Goal: Task Accomplishment & Management: Complete application form

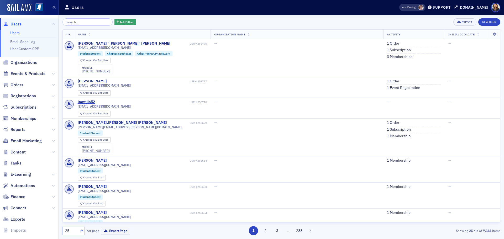
click at [14, 23] on span "Users" at bounding box center [16, 24] width 11 height 6
click at [307, 173] on td "—" at bounding box center [297, 170] width 173 height 26
click at [491, 22] on link "New User" at bounding box center [490, 21] width 22 height 7
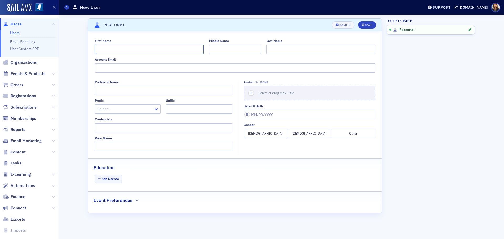
click at [132, 51] on input "First Name" at bounding box center [149, 49] width 109 height 9
type input "[PERSON_NAME]"
click at [132, 66] on input "Account Email" at bounding box center [235, 68] width 281 height 9
type input "[EMAIL_ADDRESS][DOMAIN_NAME]"
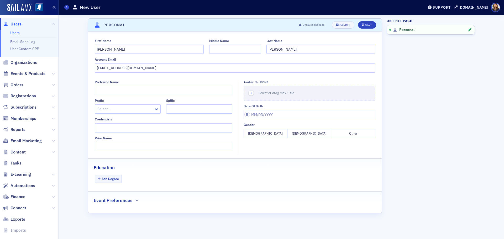
click at [273, 134] on button "[DEMOGRAPHIC_DATA]" at bounding box center [266, 133] width 44 height 9
click at [318, 137] on button "[DEMOGRAPHIC_DATA]" at bounding box center [310, 133] width 44 height 9
click at [117, 177] on button "Add Degree" at bounding box center [108, 179] width 27 height 8
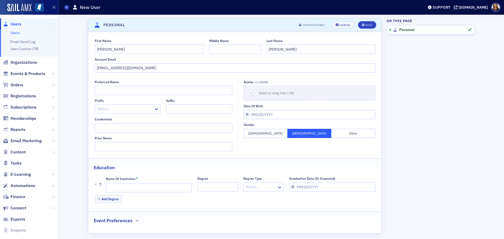
click at [191, 190] on div "Name of Institution * Degree Degree Type Select… Graduation Date (Or Expected)" at bounding box center [241, 185] width 270 height 16
click at [177, 189] on input "Name of Institution *" at bounding box center [149, 187] width 86 height 9
type input "Ole Miss"
click at [335, 184] on input "Graduation Date (Or Expected)" at bounding box center [332, 187] width 86 height 9
select select "8"
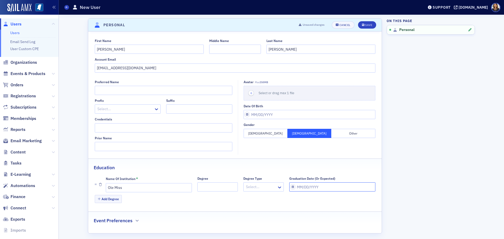
select select "2025"
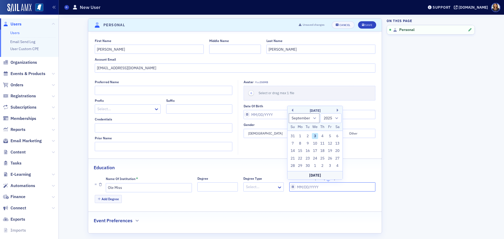
type input "0"
select select "0"
select select "2000"
type input "05"
select select "4"
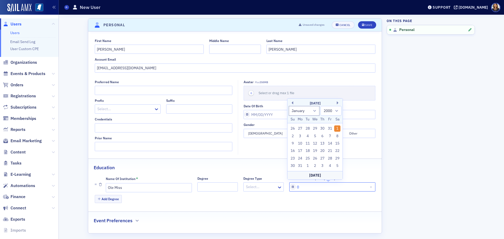
select select "2025"
type input "05/01/2"
select select "2002"
type input "[DATE]"
select select "2020"
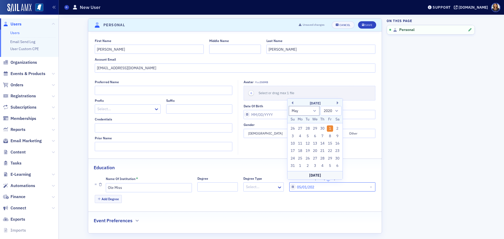
type input "[DATE]"
select select "2027"
type input "[DATE]"
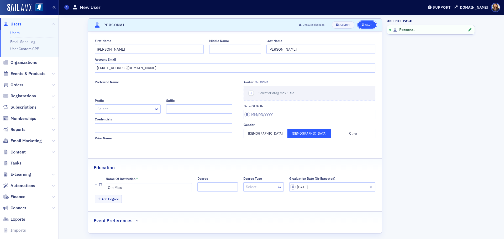
click at [367, 23] on button "Save" at bounding box center [367, 24] width 18 height 7
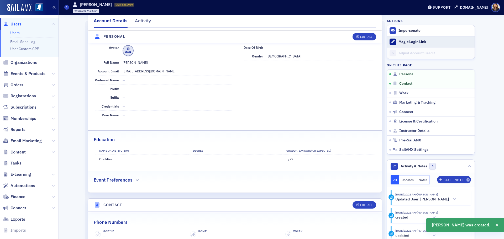
scroll to position [63, 0]
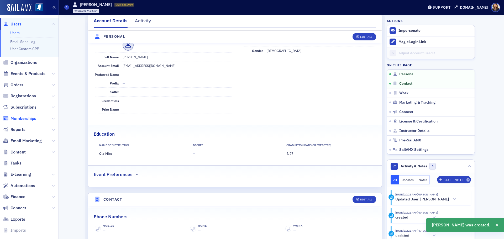
click at [22, 119] on span "Memberships" at bounding box center [24, 119] width 26 height 6
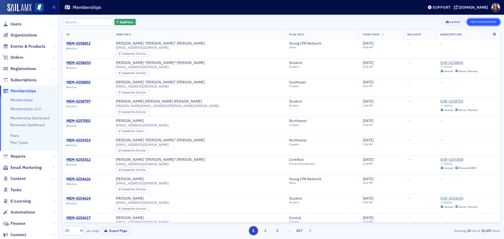
click at [481, 23] on button "New Membership" at bounding box center [484, 21] width 34 height 7
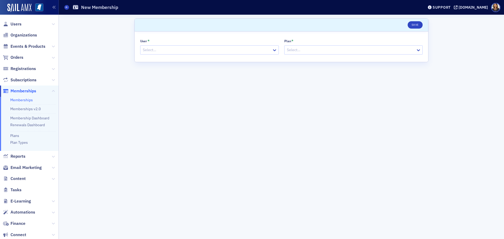
click at [170, 47] on div at bounding box center [206, 50] width 129 height 7
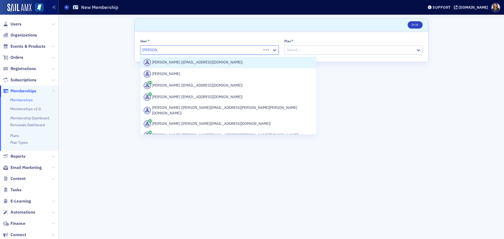
type input "[PERSON_NAME]"
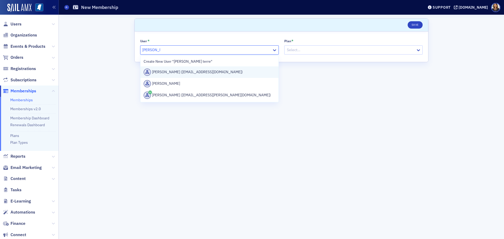
click at [179, 73] on div "[PERSON_NAME] ([EMAIL_ADDRESS][DOMAIN_NAME])" at bounding box center [210, 72] width 132 height 7
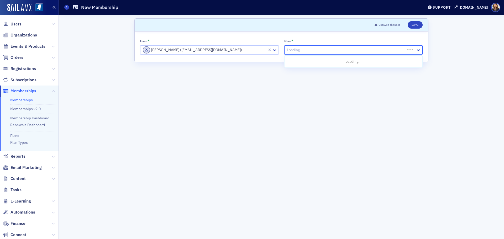
click at [297, 52] on div at bounding box center [346, 50] width 119 height 7
type input "st"
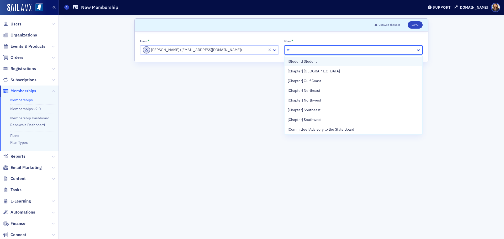
click at [303, 63] on span "[Student] Student" at bounding box center [302, 62] width 29 height 6
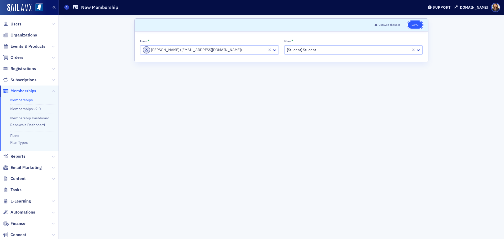
click at [415, 26] on button "Save" at bounding box center [415, 24] width 15 height 7
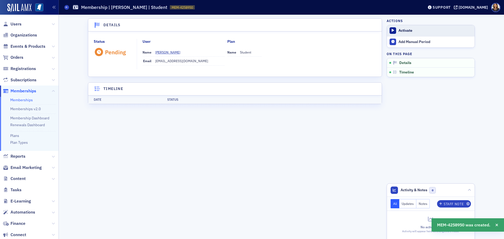
click at [408, 32] on div "Activate" at bounding box center [436, 30] width 74 height 5
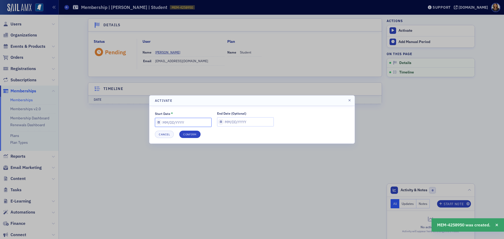
click at [176, 124] on input "Start Date *" at bounding box center [183, 122] width 57 height 9
select select "8"
select select "2025"
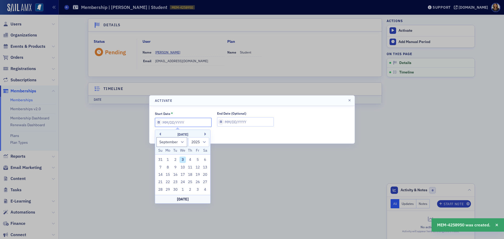
type input "0"
select select "0"
select select "2000"
type input "07"
select select "6"
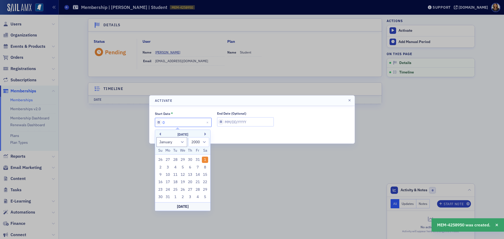
select select "2025"
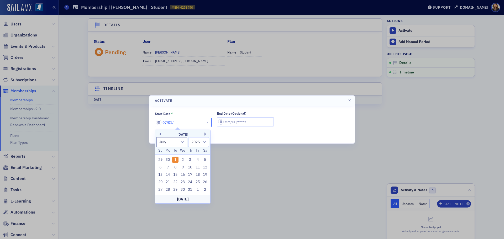
type input "07/01/2"
select select "2002"
type input "[DATE]"
select select "2020"
type input "[DATE]"
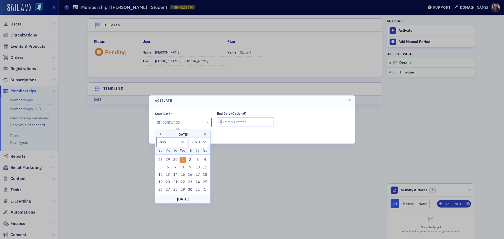
select select "2025"
type input "[DATE]"
select select "8"
select select "2025"
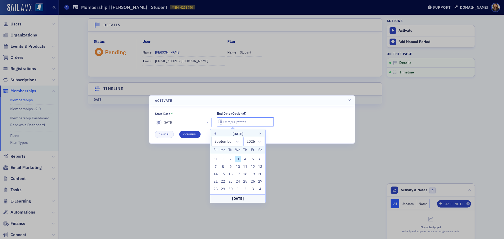
click at [227, 120] on input "End Date (Optional)" at bounding box center [245, 121] width 57 height 9
type input "0"
select select "0"
select select "2000"
type input "06"
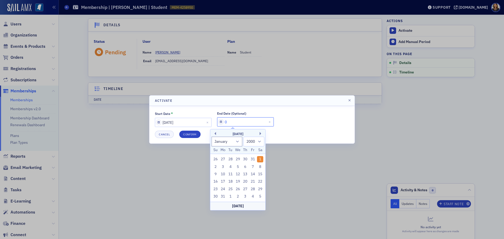
select select "5"
select select "2025"
type input "0"
select select "0"
select select "2000"
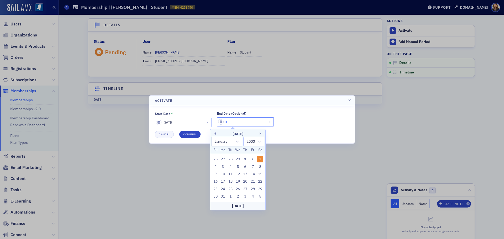
type input "07"
select select "6"
select select "2025"
type input "07/01/2"
select select "2002"
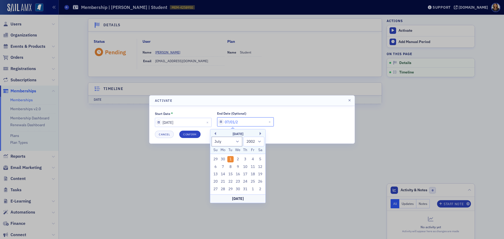
type input "[DATE]"
select select "2020"
type input "[DATE]"
select select "2026"
type input "[DATE]"
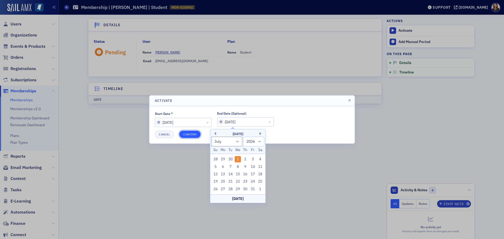
click at [191, 132] on button "Confirm" at bounding box center [189, 134] width 21 height 7
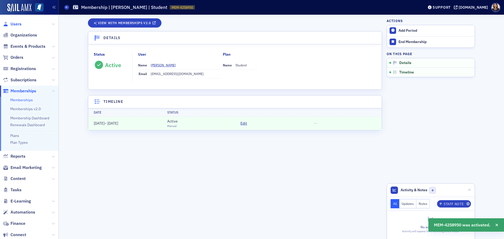
click at [18, 25] on span "Users" at bounding box center [16, 24] width 11 height 6
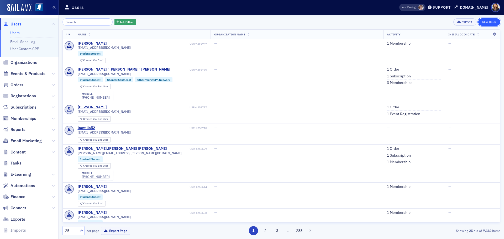
click at [487, 21] on link "New User" at bounding box center [490, 21] width 22 height 7
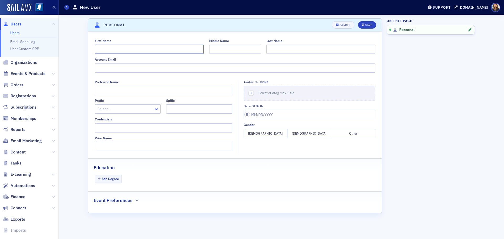
click at [130, 52] on input "First Name" at bounding box center [149, 49] width 109 height 9
type input "p"
type input "Pujan"
type input "[PERSON_NAME]"
click at [136, 69] on input "Account Email" at bounding box center [235, 68] width 281 height 9
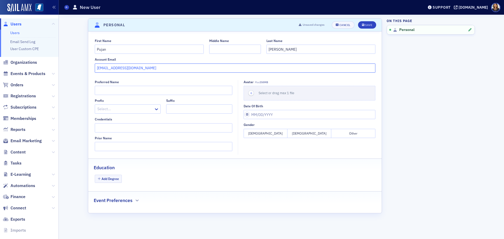
type input "[EMAIL_ADDRESS][DOMAIN_NAME]"
click at [276, 133] on button "[DEMOGRAPHIC_DATA]" at bounding box center [266, 133] width 44 height 9
click at [122, 178] on div "Add Degree" at bounding box center [235, 179] width 281 height 9
click at [116, 180] on button "Add Degree" at bounding box center [108, 179] width 27 height 8
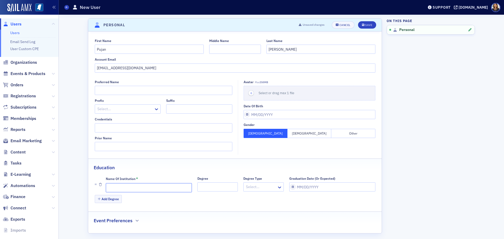
click at [128, 184] on input "Name of Institution *" at bounding box center [149, 187] width 86 height 9
type input "Ole Miss"
select select "8"
select select "2025"
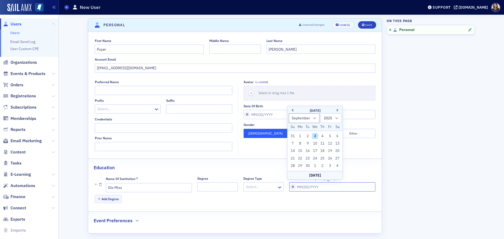
click at [309, 185] on input "Graduation Date (Or Expected)" at bounding box center [332, 187] width 86 height 9
type input "0"
select select "0"
select select "2000"
type input "05"
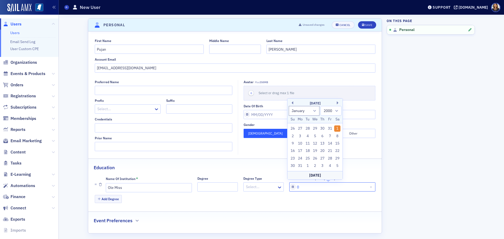
select select "4"
select select "2025"
type input "05/01/2"
select select "2002"
type input "[DATE]"
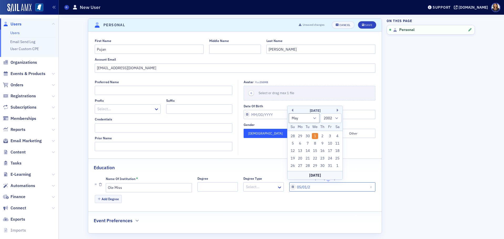
select select "2020"
type input "[DATE]"
select select "2026"
type input "[DATE]"
select select "2027"
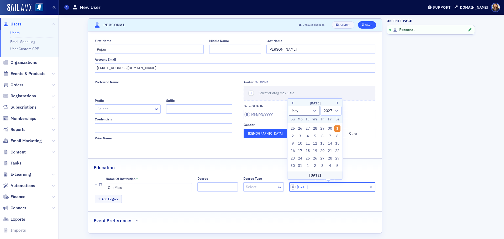
type input "[DATE]"
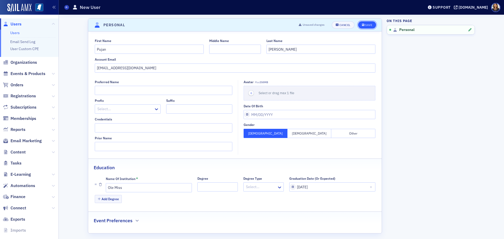
click at [372, 25] on button "Save" at bounding box center [367, 24] width 18 height 7
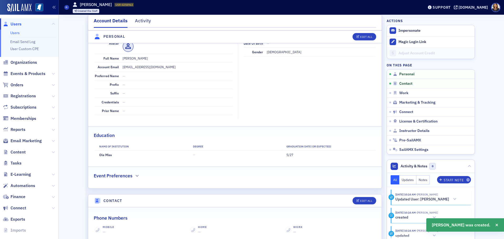
scroll to position [63, 0]
click at [20, 120] on span "Memberships" at bounding box center [24, 119] width 26 height 6
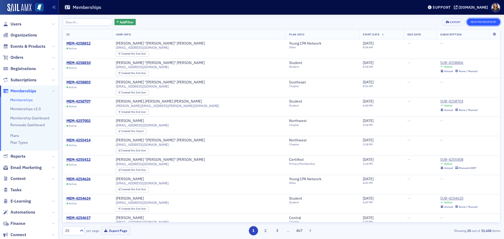
click at [478, 18] on button "New Membership" at bounding box center [484, 21] width 34 height 7
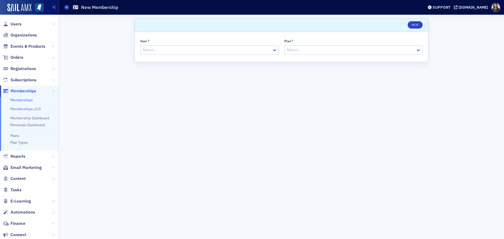
click at [222, 52] on div at bounding box center [206, 50] width 129 height 7
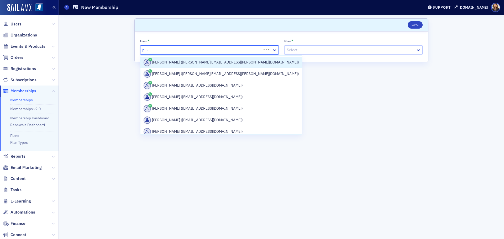
type input "pujan"
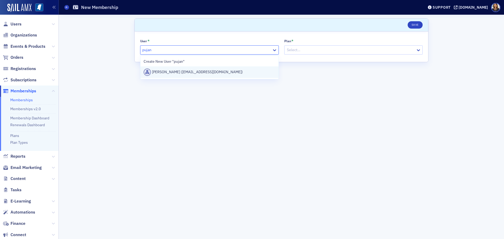
click at [191, 74] on div "[PERSON_NAME] ([EMAIL_ADDRESS][DOMAIN_NAME])" at bounding box center [210, 72] width 132 height 7
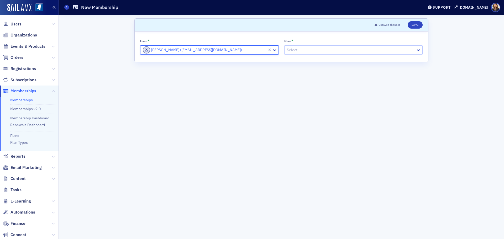
click at [314, 52] on div at bounding box center [351, 50] width 129 height 7
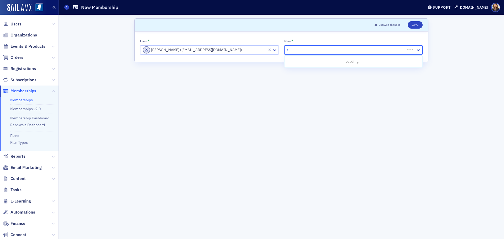
type input "st"
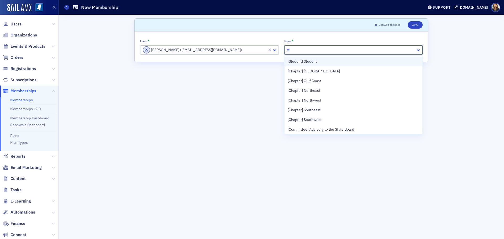
click at [308, 62] on span "[Student] Student" at bounding box center [302, 62] width 29 height 6
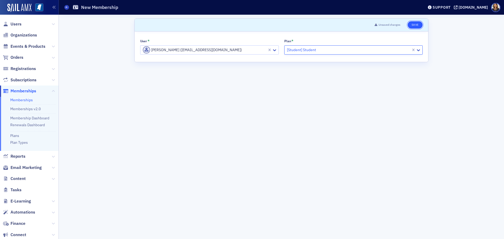
click at [414, 26] on button "Save" at bounding box center [415, 24] width 15 height 7
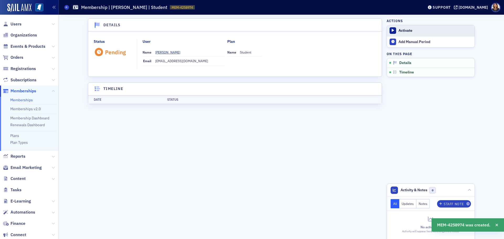
click at [405, 30] on div "Activate" at bounding box center [436, 30] width 74 height 5
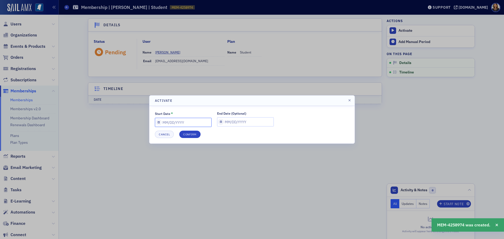
click at [194, 123] on input "Start Date *" at bounding box center [183, 122] width 57 height 9
select select "8"
select select "2025"
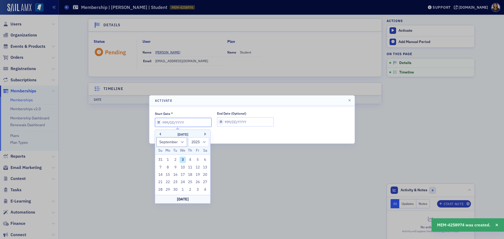
type input "0"
select select "0"
select select "2000"
type input "07"
select select "6"
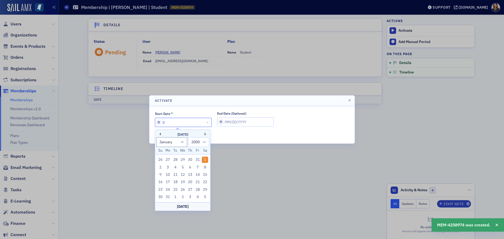
select select "2025"
type input "07/01/2"
select select "2002"
type input "[DATE]"
select select "2020"
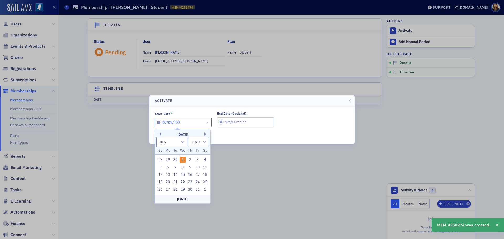
type input "[DATE]"
select select "2025"
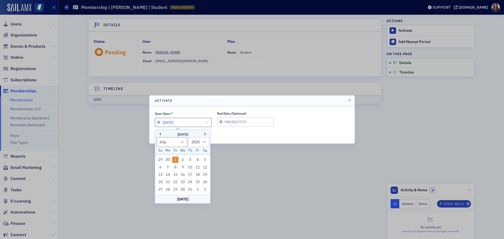
type input "[DATE]"
click at [242, 123] on input "End Date (Optional)" at bounding box center [245, 121] width 57 height 9
select select "8"
select select "2025"
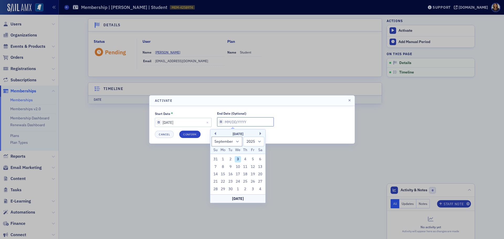
type input "0"
select select "0"
select select "2000"
type input "07"
select select "6"
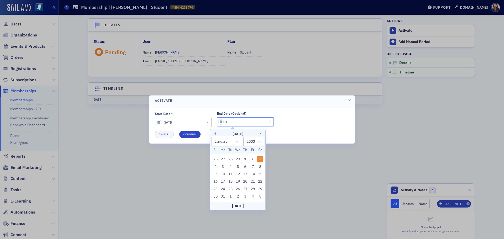
select select "2025"
type input "07/01/2"
select select "2002"
type input "[DATE]"
select select "2020"
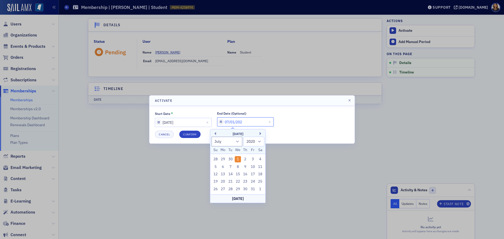
type input "[DATE]"
select select "2026"
type input "[DATE]"
click at [186, 133] on button "Confirm" at bounding box center [189, 134] width 21 height 7
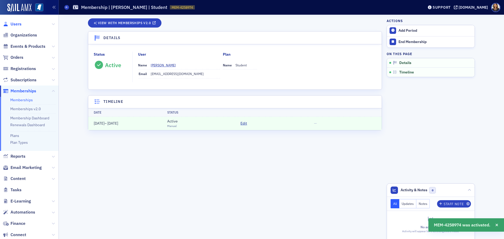
click at [17, 22] on span "Users" at bounding box center [16, 24] width 11 height 6
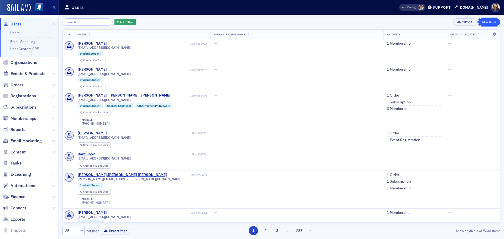
click at [486, 19] on link "New User" at bounding box center [490, 21] width 22 height 7
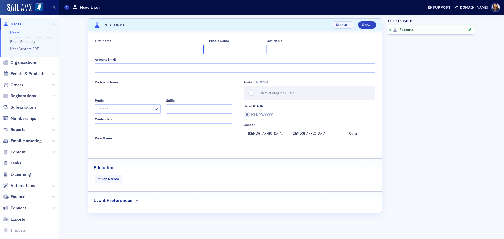
click at [122, 50] on input "First Name" at bounding box center [149, 49] width 109 height 9
type input "[PERSON_NAME]"
click at [126, 69] on input "Account Email" at bounding box center [235, 68] width 281 height 9
type input "[EMAIL_ADDRESS][DOMAIN_NAME]"
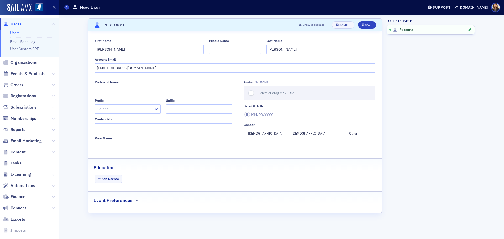
click at [298, 134] on button "[DEMOGRAPHIC_DATA]" at bounding box center [310, 133] width 44 height 9
click at [111, 181] on button "Add Degree" at bounding box center [108, 179] width 27 height 8
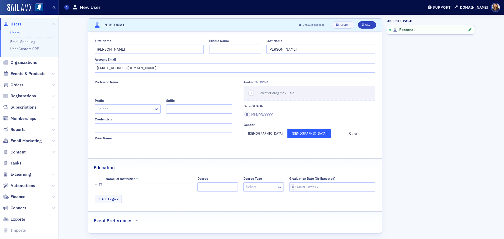
click at [124, 182] on div "Name of Institution *" at bounding box center [149, 185] width 86 height 16
click at [124, 184] on input "Name of Institution *" at bounding box center [149, 187] width 86 height 9
type input "Ole Miss"
click at [301, 192] on input "Graduation Date (Or Expected)" at bounding box center [332, 187] width 86 height 9
select select "8"
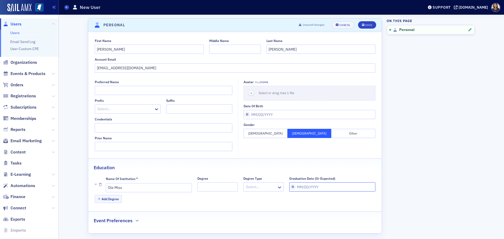
select select "2025"
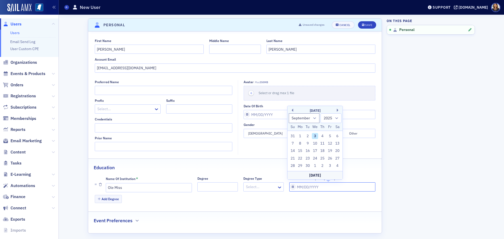
type input "0"
select select "0"
select select "2000"
type input "05"
select select "4"
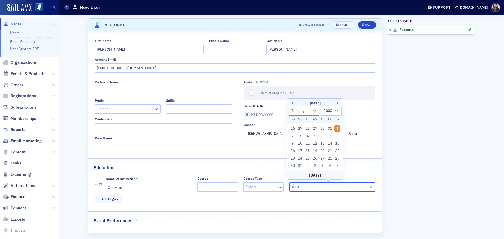
select select "2025"
type input "05/01/2"
select select "2002"
type input "[DATE]"
select select "2020"
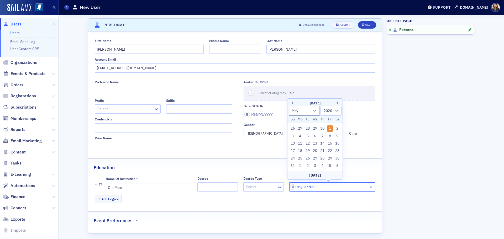
type input "[DATE]"
select select "2025"
type input "[DATE]"
select select "2026"
type input "[DATE]"
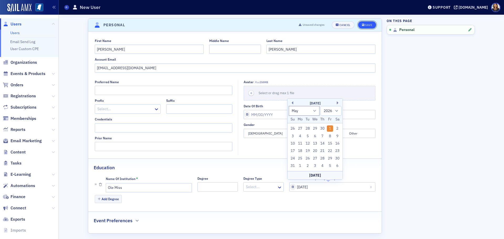
click at [365, 27] on button "Save" at bounding box center [367, 24] width 18 height 7
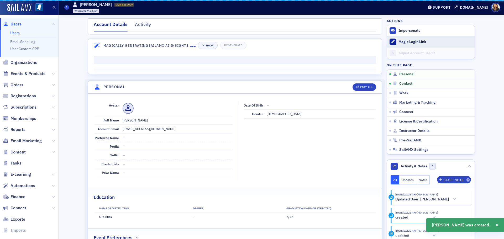
scroll to position [63, 0]
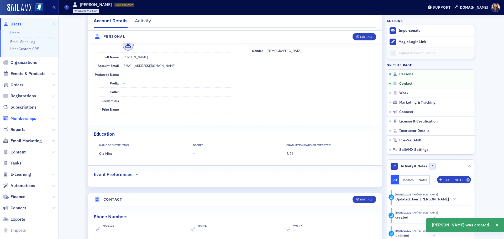
click at [23, 118] on span "Memberships" at bounding box center [24, 119] width 26 height 6
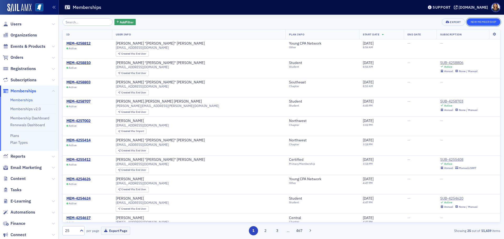
click at [478, 22] on button "New Membership" at bounding box center [484, 21] width 34 height 7
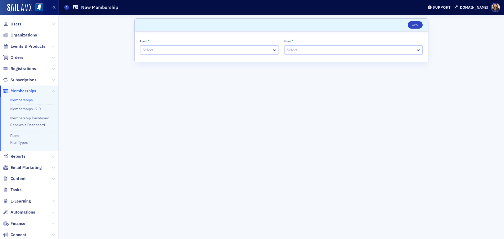
click at [204, 47] on div at bounding box center [206, 50] width 129 height 7
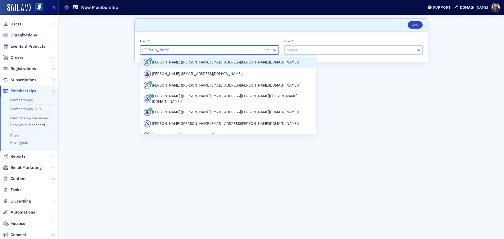
type input "[PERSON_NAME]"
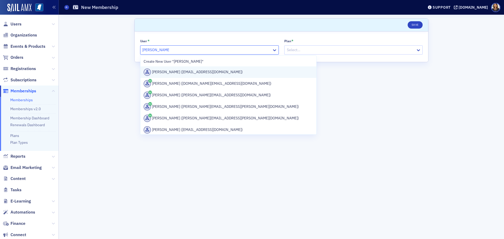
click at [190, 72] on div "[PERSON_NAME] ([EMAIL_ADDRESS][DOMAIN_NAME])" at bounding box center [229, 72] width 170 height 7
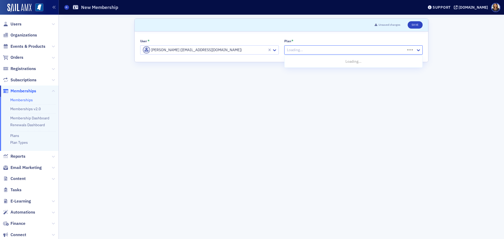
click at [335, 51] on div at bounding box center [346, 50] width 119 height 7
type input "st"
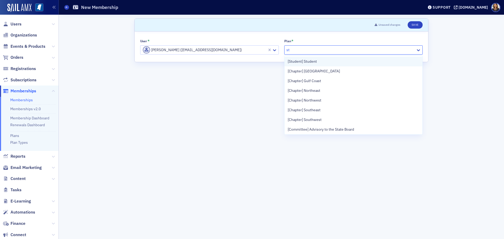
click at [312, 61] on span "[Student] Student" at bounding box center [302, 62] width 29 height 6
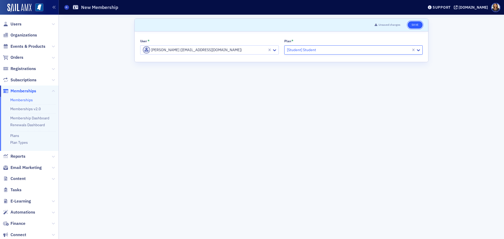
click at [418, 24] on button "Save" at bounding box center [415, 24] width 15 height 7
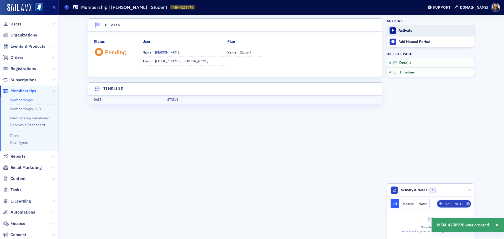
click at [406, 34] on button "Activate" at bounding box center [431, 30] width 88 height 11
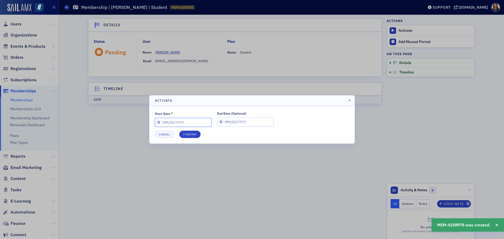
click at [184, 123] on input "Start Date *" at bounding box center [183, 122] width 57 height 9
select select "8"
select select "2025"
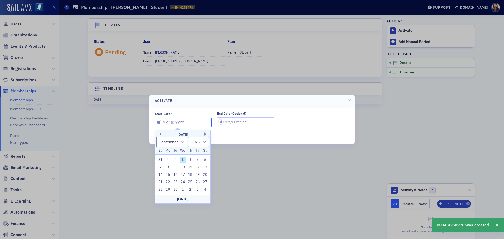
type input "0"
select select "0"
select select "2000"
type input "07"
select select "6"
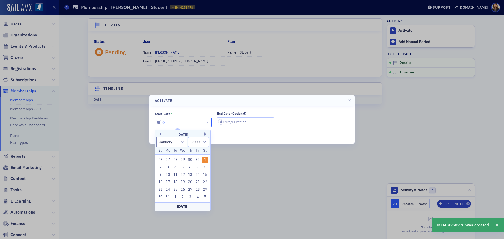
select select "2025"
type input "07/01/2"
select select "2002"
type input "[DATE]"
select select "2020"
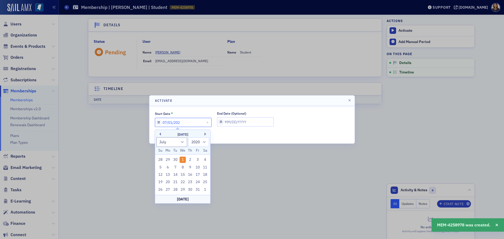
type input "[DATE]"
select select "2025"
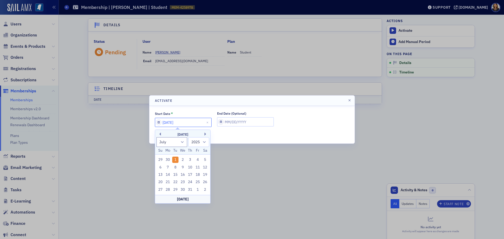
type input "[DATE]"
click at [217, 119] on input "End Date (Optional)" at bounding box center [245, 121] width 57 height 9
select select "8"
select select "2025"
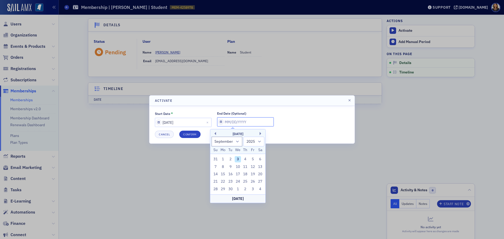
type input "0"
select select "0"
select select "2000"
type input "07"
select select "6"
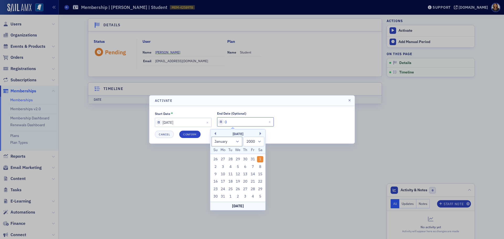
select select "2025"
type input "07/01/2"
select select "2002"
type input "[DATE]"
select select "2020"
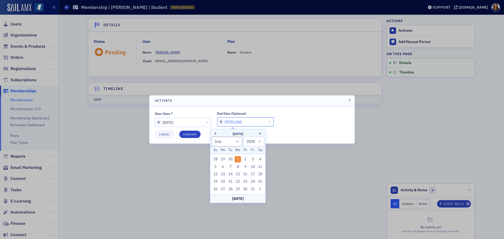
type input "[DATE]"
select select "2026"
type input "[DATE]"
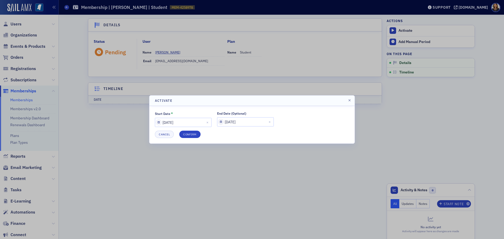
click at [190, 130] on div "Start Date * [DATE] End Date (Optional) [DATE] Cancel Confirm" at bounding box center [252, 125] width 194 height 27
click at [190, 134] on button "Confirm" at bounding box center [189, 134] width 21 height 7
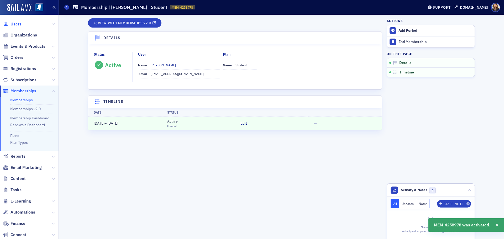
click at [18, 23] on span "Users" at bounding box center [16, 24] width 11 height 6
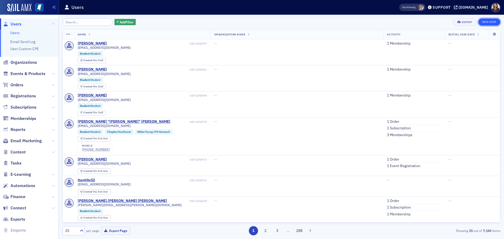
click at [487, 21] on link "New User" at bounding box center [490, 21] width 22 height 7
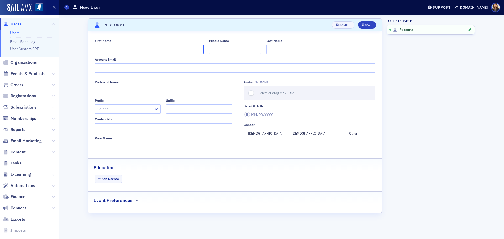
click at [134, 50] on input "First Name" at bounding box center [149, 49] width 109 height 9
type input "Jingying"
type input "s"
type input "Sun"
click at [110, 73] on fieldset "First Name [PERSON_NAME] Middle Name Last Name Sun Account Email" at bounding box center [235, 54] width 294 height 43
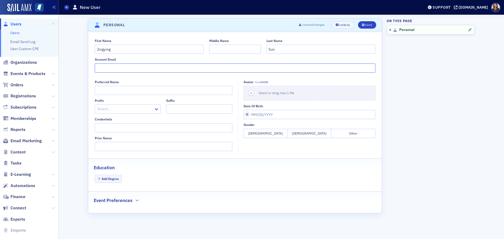
click at [111, 70] on input "Account Email" at bounding box center [235, 68] width 281 height 9
type input "[EMAIL_ADDRESS][DOMAIN_NAME]"
click at [267, 135] on button "[DEMOGRAPHIC_DATA]" at bounding box center [266, 133] width 44 height 9
click at [107, 179] on button "Add Degree" at bounding box center [108, 179] width 27 height 8
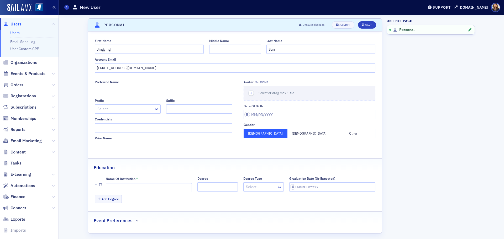
click at [143, 189] on input "Name of Institution *" at bounding box center [149, 187] width 86 height 9
type input "Ole Miss"
select select "8"
select select "2025"
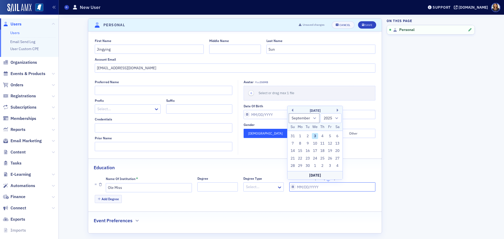
click at [306, 188] on input "Graduation Date (Or Expected)" at bounding box center [332, 187] width 86 height 9
type input "0"
select select "0"
select select "2000"
type input "05"
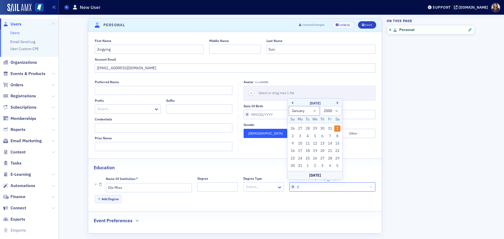
select select "4"
select select "2025"
type input "05/01/2"
select select "2002"
type input "[DATE]"
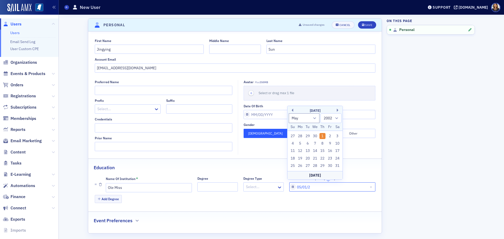
select select "2020"
type input "[DATE]"
select select "2026"
type input "[DATE]"
click at [368, 27] on div "Save" at bounding box center [368, 25] width 7 height 3
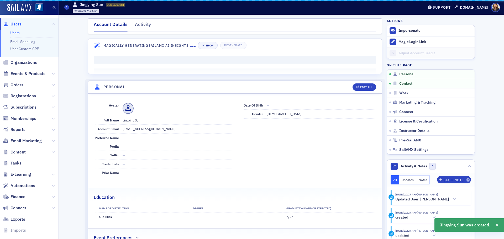
scroll to position [63, 0]
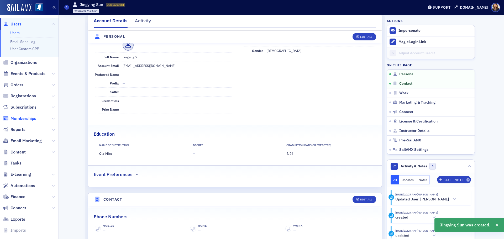
click at [26, 118] on span "Memberships" at bounding box center [24, 119] width 26 height 6
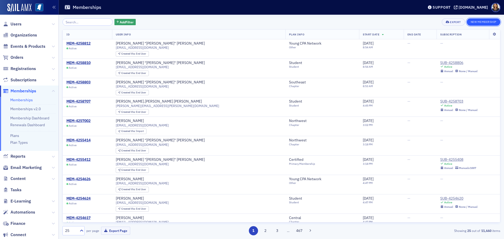
click at [475, 20] on button "New Membership" at bounding box center [484, 21] width 34 height 7
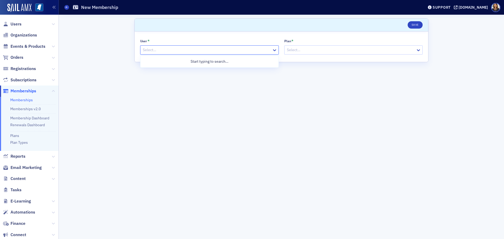
click at [245, 53] on div at bounding box center [206, 50] width 129 height 7
type input "[PERSON_NAME]"
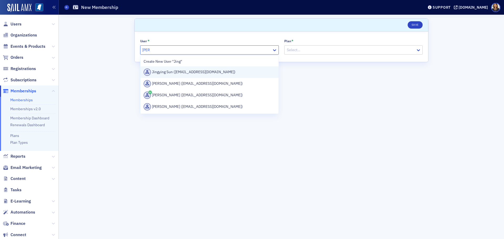
click at [214, 74] on div "Jingying Sun ([EMAIL_ADDRESS][DOMAIN_NAME])" at bounding box center [210, 72] width 132 height 7
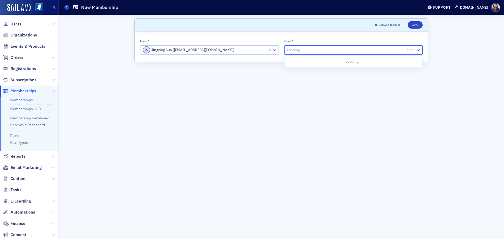
click at [308, 51] on div at bounding box center [346, 50] width 119 height 7
type input "st"
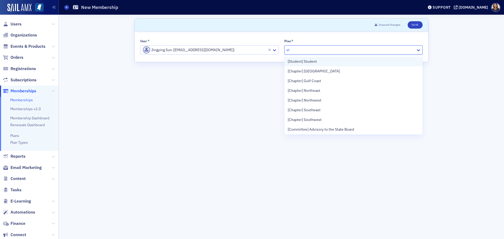
click at [308, 61] on span "[Student] Student" at bounding box center [302, 62] width 29 height 6
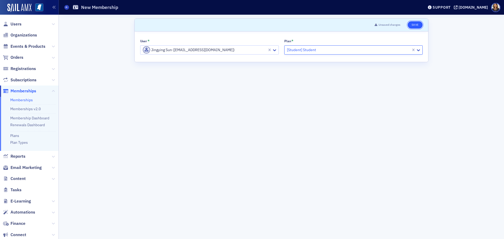
click at [417, 27] on button "Save" at bounding box center [415, 24] width 15 height 7
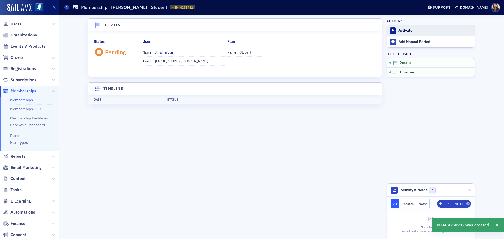
click at [411, 28] on div "Activate" at bounding box center [436, 30] width 74 height 5
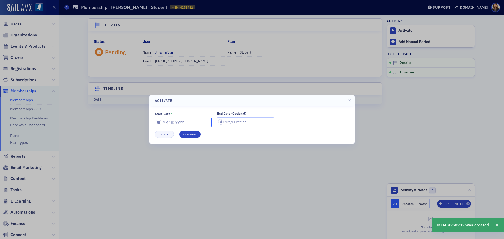
select select "8"
select select "2025"
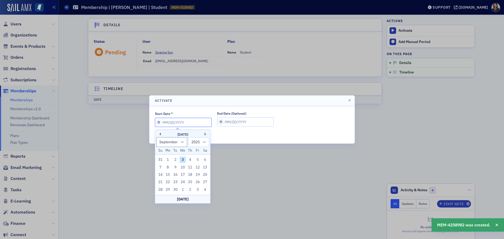
click at [195, 123] on input "Start Date *" at bounding box center [183, 122] width 57 height 9
type input "0"
select select "0"
select select "2000"
type input "07"
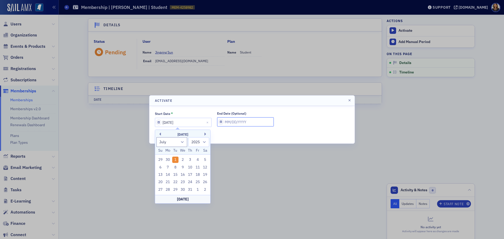
click at [243, 120] on input "End Date (Optional)" at bounding box center [245, 121] width 57 height 9
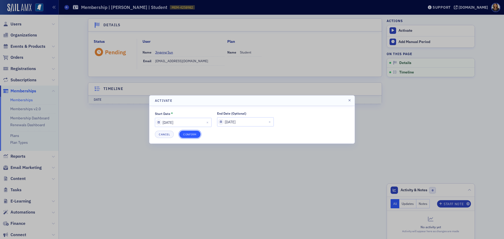
click at [185, 133] on button "Confirm" at bounding box center [189, 134] width 21 height 7
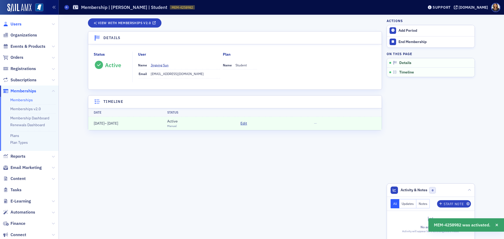
click at [16, 24] on span "Users" at bounding box center [16, 24] width 11 height 6
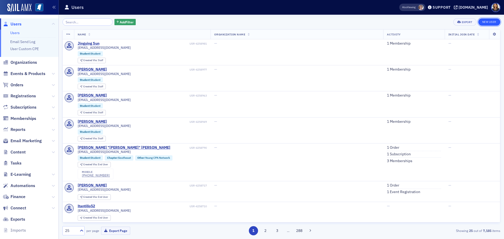
click at [490, 21] on link "New User" at bounding box center [490, 21] width 22 height 7
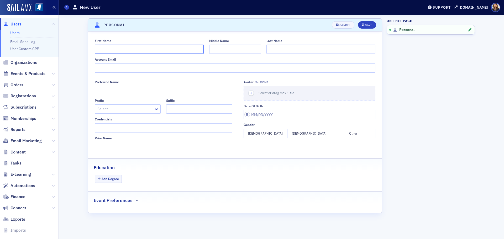
click at [125, 53] on input "First Name" at bounding box center [149, 49] width 109 height 9
click at [101, 63] on div "Account Email" at bounding box center [235, 65] width 281 height 15
click at [102, 65] on input "Account Email" at bounding box center [235, 68] width 281 height 9
click at [304, 133] on button "[DEMOGRAPHIC_DATA]" at bounding box center [310, 133] width 44 height 9
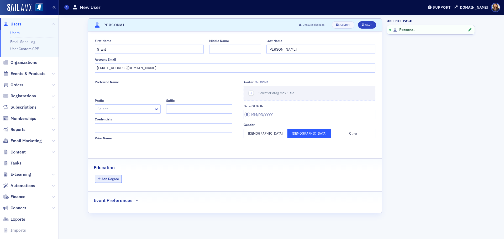
click at [107, 182] on button "Add Degree" at bounding box center [108, 179] width 27 height 8
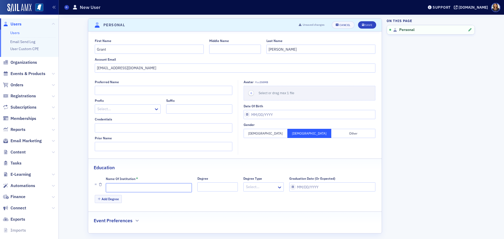
click at [118, 184] on input "Name of Institution *" at bounding box center [149, 187] width 86 height 9
click at [367, 27] on div "Save" at bounding box center [368, 25] width 7 height 3
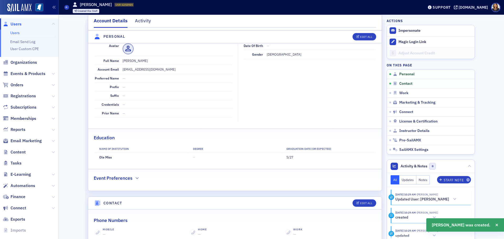
scroll to position [63, 0]
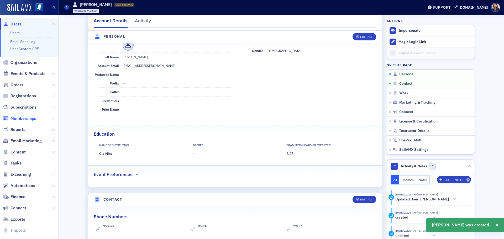
click at [19, 120] on span "Memberships" at bounding box center [24, 119] width 26 height 6
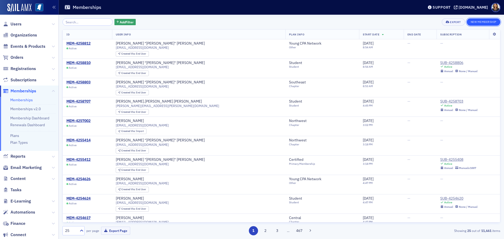
click at [490, 20] on button "New Membership" at bounding box center [484, 21] width 34 height 7
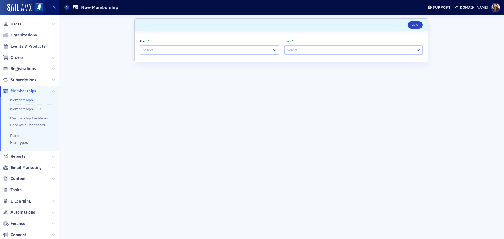
click at [175, 51] on div at bounding box center [206, 50] width 129 height 7
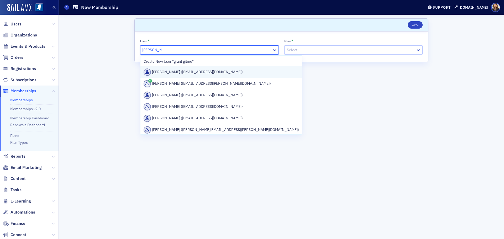
click at [187, 74] on div "[PERSON_NAME] ([EMAIL_ADDRESS][DOMAIN_NAME])" at bounding box center [222, 72] width 156 height 7
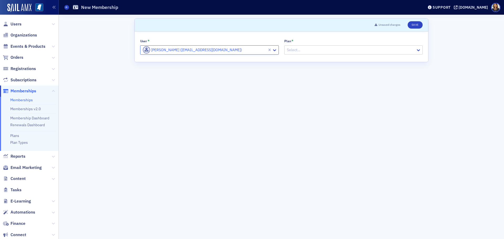
click at [321, 53] on div at bounding box center [351, 50] width 129 height 7
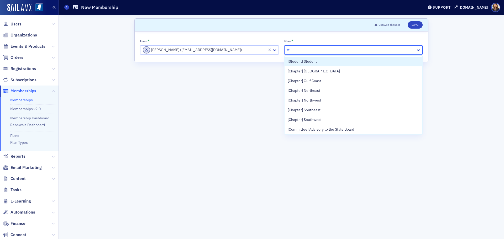
click at [311, 61] on span "[Student] Student" at bounding box center [302, 62] width 29 height 6
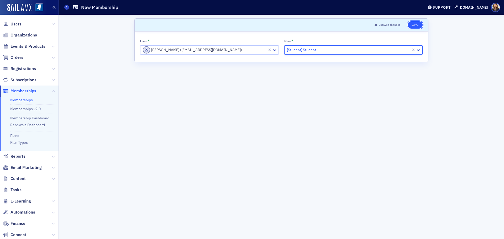
click at [417, 25] on button "Save" at bounding box center [415, 24] width 15 height 7
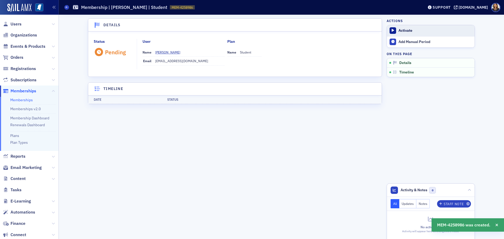
click at [405, 29] on div "Activate" at bounding box center [436, 30] width 74 height 5
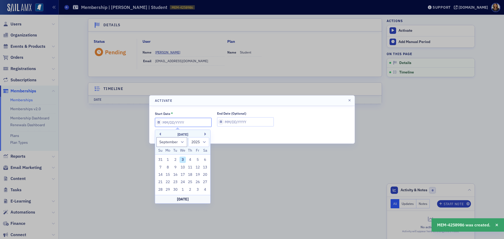
click at [196, 125] on input "Start Date *" at bounding box center [183, 122] width 57 height 9
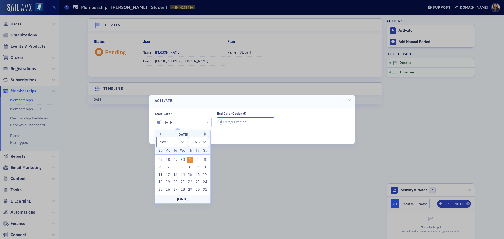
click at [227, 122] on input "End Date (Optional)" at bounding box center [245, 121] width 57 height 9
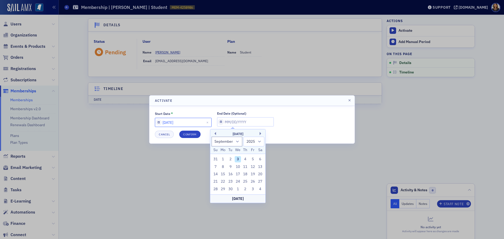
click at [168, 121] on input "[DATE]" at bounding box center [183, 122] width 57 height 9
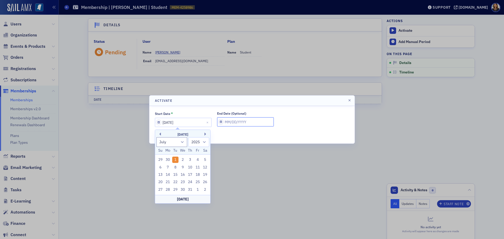
click at [237, 126] on input "End Date (Optional)" at bounding box center [245, 121] width 57 height 9
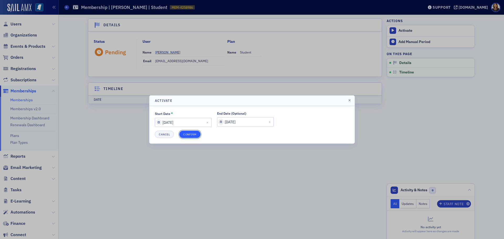
click at [189, 133] on button "Confirm" at bounding box center [189, 134] width 21 height 7
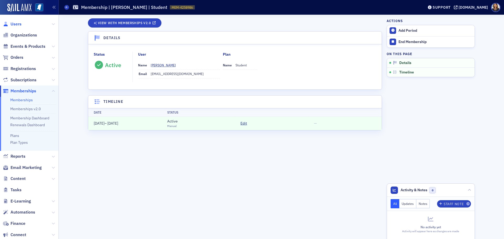
click at [15, 26] on span "Users" at bounding box center [16, 24] width 11 height 6
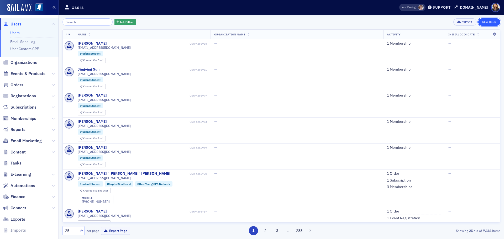
click at [489, 20] on link "New User" at bounding box center [490, 21] width 22 height 7
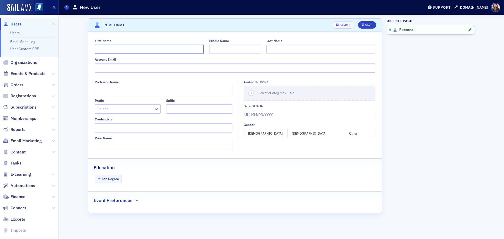
click at [106, 51] on input "First Name" at bounding box center [149, 49] width 109 height 9
click at [146, 70] on input "Account Email" at bounding box center [235, 68] width 281 height 9
click at [309, 134] on button "[DEMOGRAPHIC_DATA]" at bounding box center [310, 133] width 44 height 9
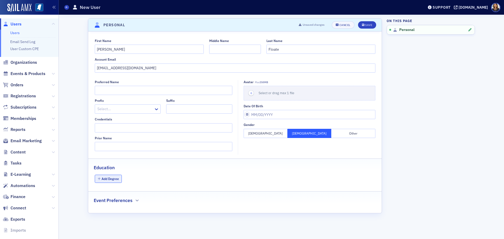
click at [110, 182] on button "Add Degree" at bounding box center [108, 179] width 27 height 8
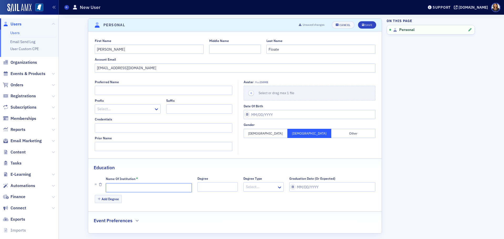
click at [120, 184] on input "Name of Institution *" at bounding box center [149, 187] width 86 height 9
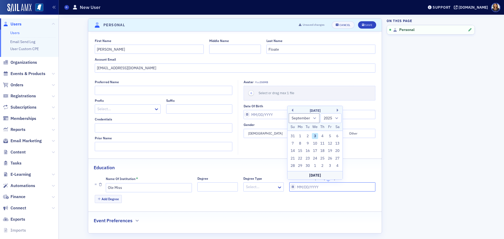
click at [312, 188] on input "Graduation Date (Or Expected)" at bounding box center [332, 187] width 86 height 9
click at [358, 23] on button "Save" at bounding box center [367, 24] width 18 height 7
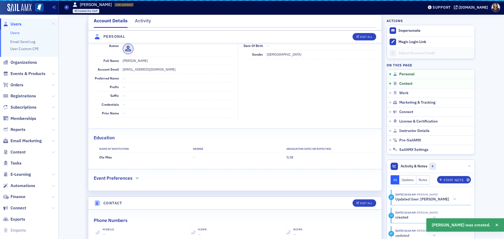
scroll to position [63, 0]
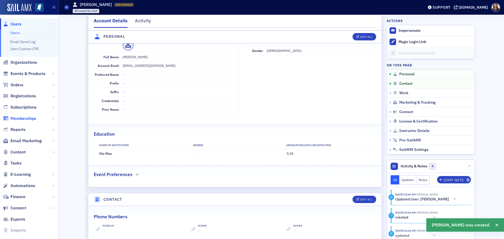
click at [25, 121] on span "Memberships" at bounding box center [24, 119] width 26 height 6
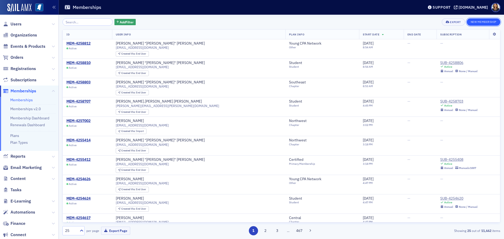
click at [481, 19] on button "New Membership" at bounding box center [484, 21] width 34 height 7
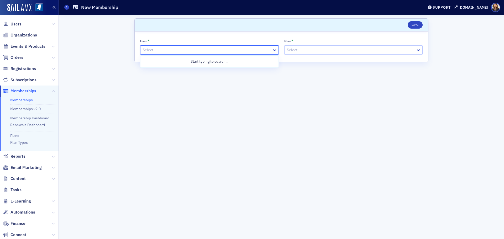
click at [148, 47] on div at bounding box center [206, 50] width 129 height 7
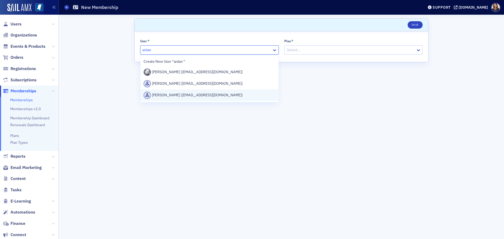
click at [180, 97] on div "[PERSON_NAME] ([EMAIL_ADDRESS][DOMAIN_NAME])" at bounding box center [210, 95] width 132 height 7
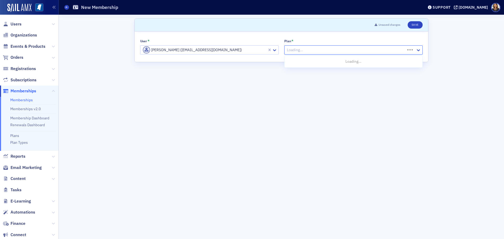
click at [346, 53] on div at bounding box center [346, 50] width 119 height 7
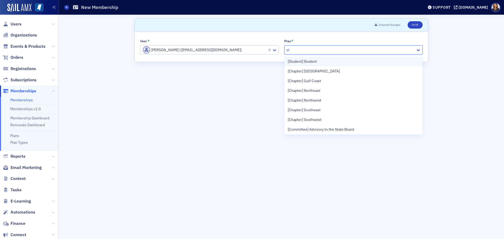
click at [320, 60] on div "[Student] Student" at bounding box center [354, 62] width 132 height 6
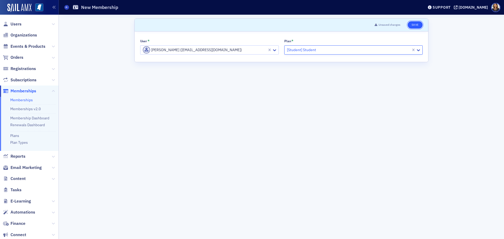
click at [413, 22] on button "Save" at bounding box center [415, 24] width 15 height 7
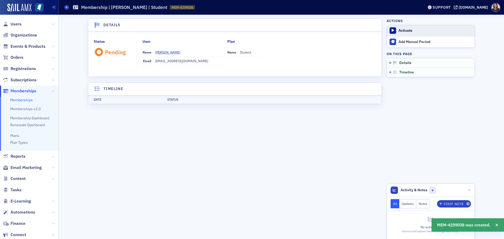
click at [407, 29] on div "Activate" at bounding box center [436, 30] width 74 height 5
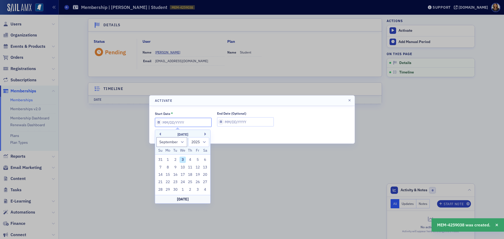
click at [174, 122] on input "Start Date *" at bounding box center [183, 122] width 57 height 9
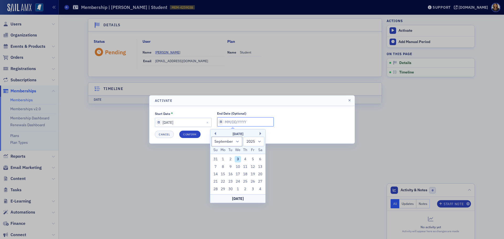
click at [226, 121] on input "End Date (Optional)" at bounding box center [245, 121] width 57 height 9
click at [179, 132] on div "Cancel Confirm" at bounding box center [252, 134] width 194 height 7
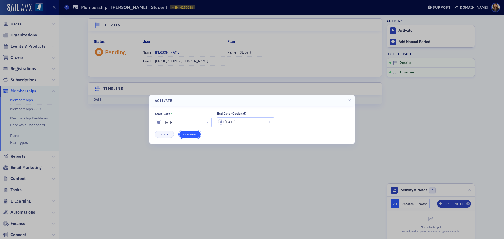
click at [183, 133] on button "Confirm" at bounding box center [189, 134] width 21 height 7
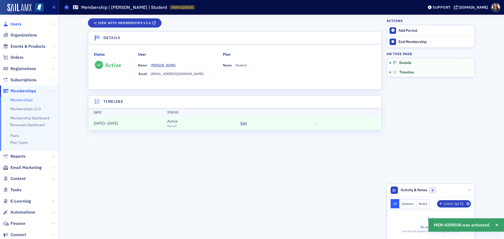
click at [19, 26] on span "Users" at bounding box center [16, 24] width 11 height 6
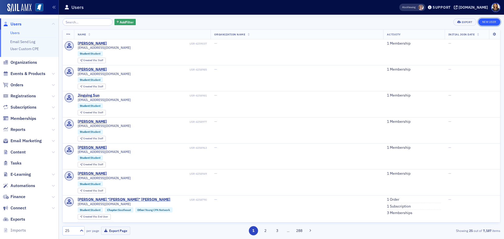
click at [486, 23] on link "New User" at bounding box center [490, 21] width 22 height 7
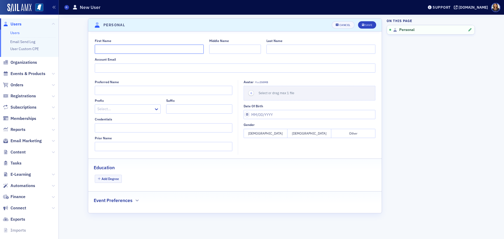
click at [120, 51] on input "First Name" at bounding box center [149, 49] width 109 height 9
click at [138, 69] on input "Account Email" at bounding box center [235, 68] width 281 height 9
click at [269, 133] on button "[DEMOGRAPHIC_DATA]" at bounding box center [266, 133] width 44 height 9
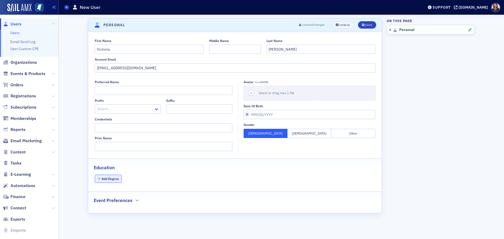
click at [115, 182] on button "Add Degree" at bounding box center [108, 179] width 27 height 8
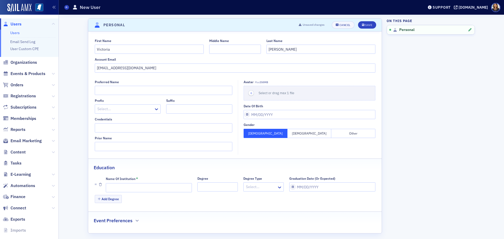
click at [122, 183] on div "Name of Institution *" at bounding box center [149, 185] width 86 height 16
click at [121, 184] on input "Name of Institution *" at bounding box center [149, 187] width 86 height 9
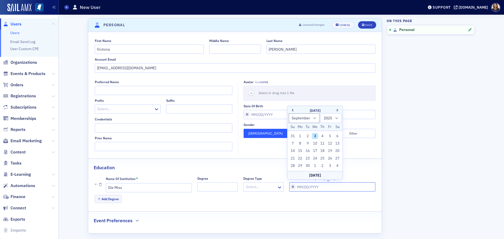
click at [298, 188] on input "Graduation Date (Or Expected)" at bounding box center [332, 187] width 86 height 9
click at [369, 27] on div "Save" at bounding box center [368, 25] width 7 height 3
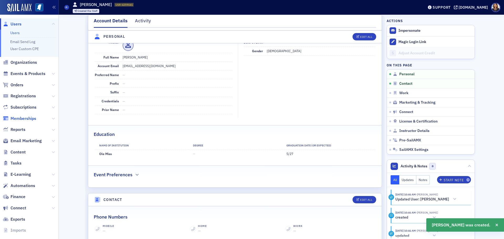
scroll to position [63, 0]
click at [25, 119] on span "Memberships" at bounding box center [24, 119] width 26 height 6
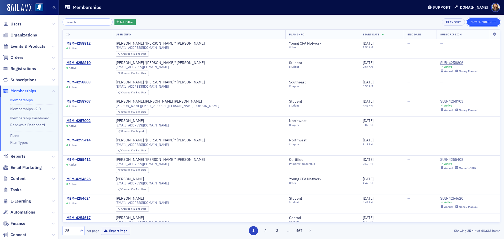
click at [485, 25] on button "New Membership" at bounding box center [484, 21] width 34 height 7
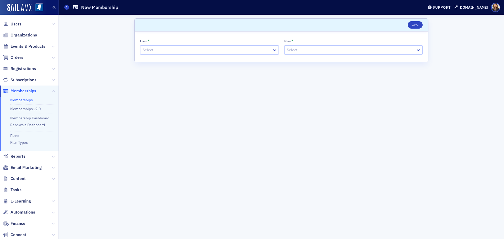
click at [180, 43] on div "User *" at bounding box center [209, 41] width 139 height 5
click at [175, 49] on div at bounding box center [206, 50] width 129 height 7
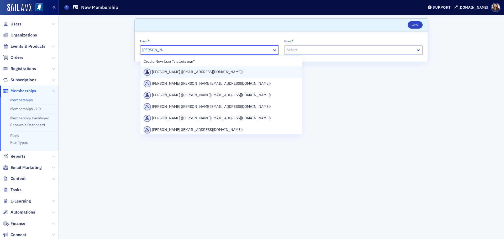
click at [188, 72] on div "[PERSON_NAME] ([EMAIL_ADDRESS][DOMAIN_NAME])" at bounding box center [222, 72] width 156 height 7
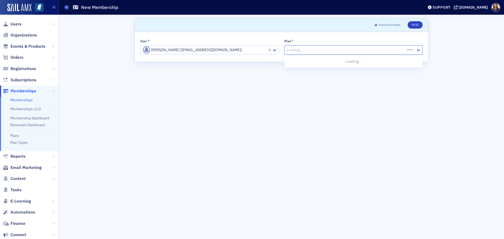
click at [343, 53] on div at bounding box center [346, 50] width 119 height 7
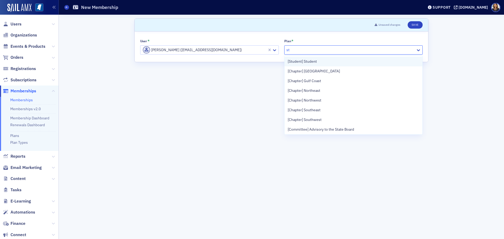
click at [316, 61] on span "[Student] Student" at bounding box center [302, 62] width 29 height 6
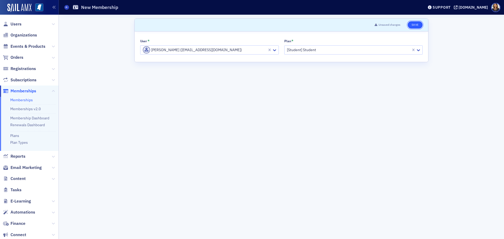
click at [414, 25] on button "Save" at bounding box center [415, 24] width 15 height 7
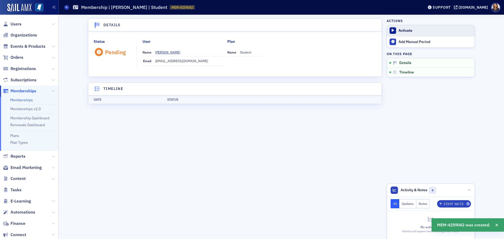
click at [408, 30] on div "Activate" at bounding box center [436, 30] width 74 height 5
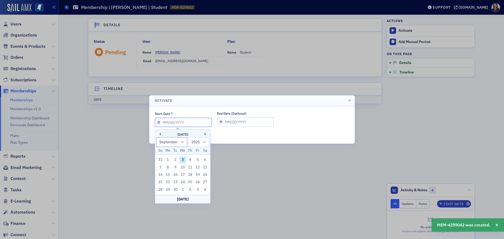
click at [177, 123] on input "Start Date *" at bounding box center [183, 122] width 57 height 9
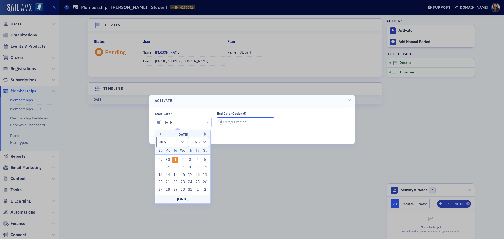
click at [230, 121] on input "End Date (Optional)" at bounding box center [245, 121] width 57 height 9
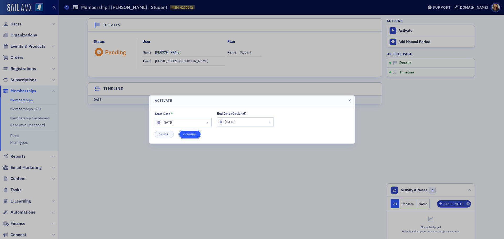
click at [190, 134] on button "Confirm" at bounding box center [189, 134] width 21 height 7
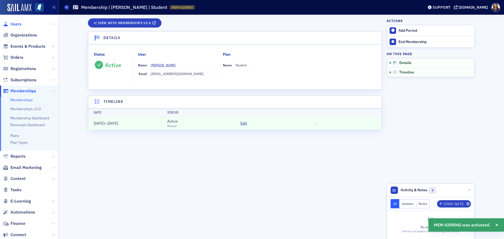
click at [18, 24] on span "Users" at bounding box center [16, 24] width 11 height 6
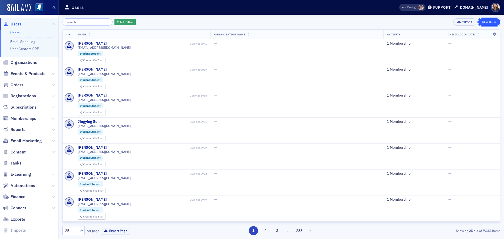
click at [490, 21] on link "New User" at bounding box center [490, 21] width 22 height 7
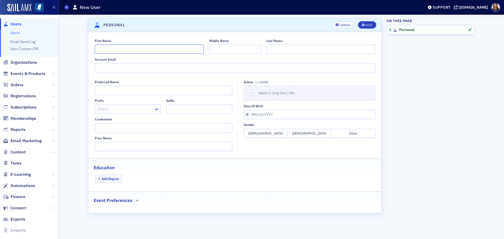
click at [117, 48] on input "First Name" at bounding box center [149, 49] width 109 height 9
click at [115, 70] on input "Account Email" at bounding box center [235, 68] width 281 height 9
click at [317, 136] on button "[DEMOGRAPHIC_DATA]" at bounding box center [310, 133] width 44 height 9
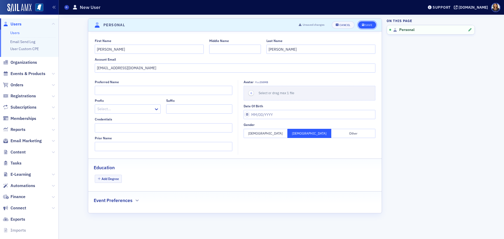
click at [367, 22] on button "Save" at bounding box center [367, 24] width 18 height 7
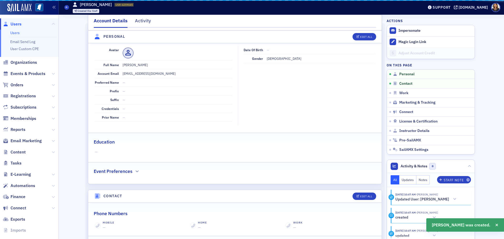
scroll to position [63, 0]
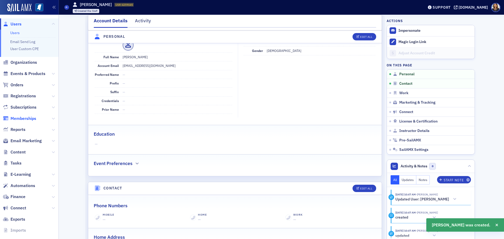
click at [27, 119] on span "Memberships" at bounding box center [24, 119] width 26 height 6
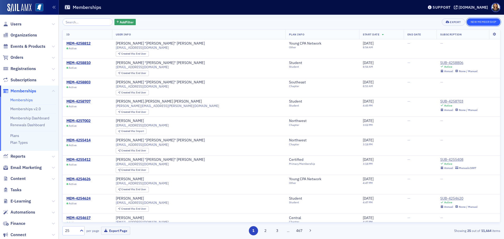
click at [474, 20] on button "New Membership" at bounding box center [484, 21] width 34 height 7
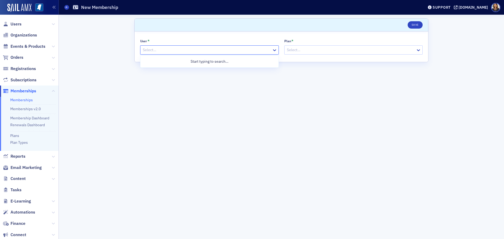
click at [171, 51] on div at bounding box center [206, 50] width 129 height 7
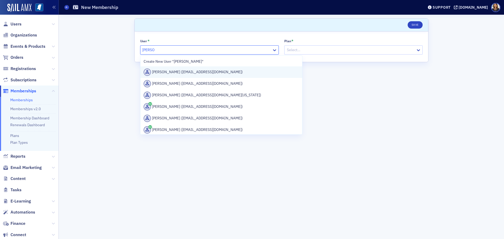
click at [196, 73] on div "[PERSON_NAME] ([EMAIL_ADDRESS][DOMAIN_NAME])" at bounding box center [222, 72] width 156 height 7
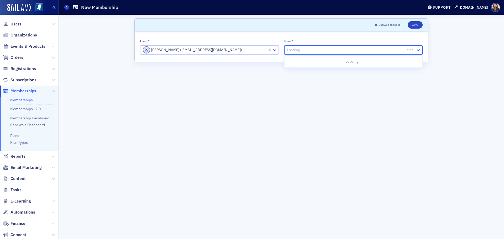
click at [292, 48] on div at bounding box center [346, 50] width 119 height 7
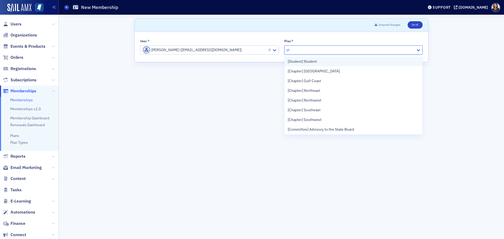
click at [304, 62] on span "[Student] Student" at bounding box center [302, 62] width 29 height 6
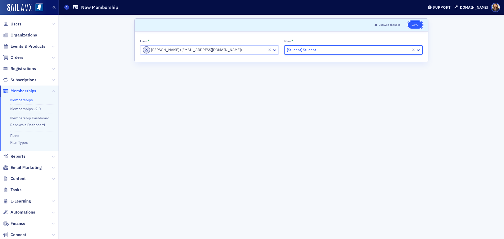
click at [419, 23] on button "Save" at bounding box center [415, 24] width 15 height 7
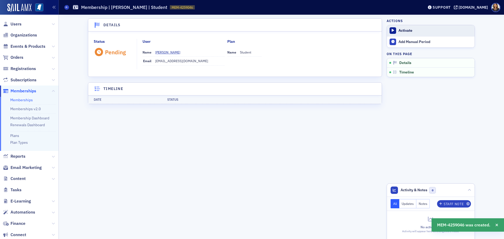
click at [406, 31] on div "Activate" at bounding box center [436, 30] width 74 height 5
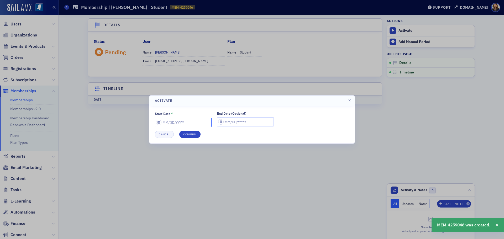
click at [188, 121] on input "Start Date *" at bounding box center [183, 122] width 57 height 9
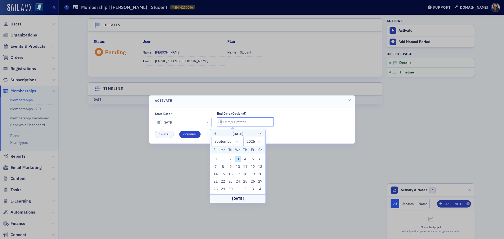
click at [225, 123] on input "End Date (Optional)" at bounding box center [245, 121] width 57 height 9
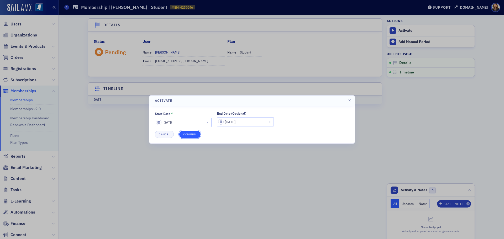
click at [188, 136] on button "Confirm" at bounding box center [189, 134] width 21 height 7
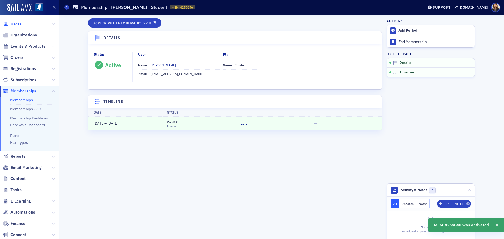
click at [16, 26] on span "Users" at bounding box center [16, 24] width 11 height 6
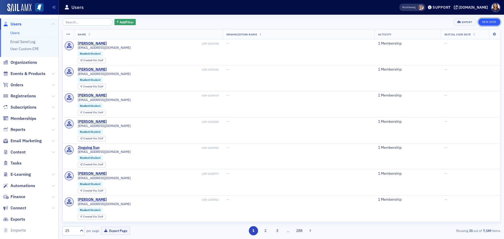
click at [494, 22] on link "New User" at bounding box center [490, 21] width 22 height 7
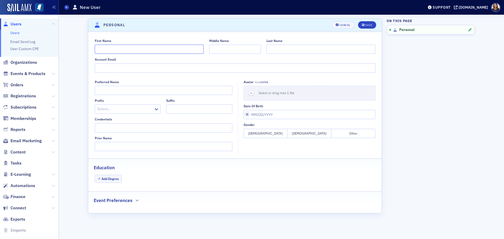
click at [117, 51] on input "First Name" at bounding box center [149, 49] width 109 height 9
click at [123, 71] on input "Account Email" at bounding box center [235, 68] width 281 height 9
click at [274, 131] on button "[DEMOGRAPHIC_DATA]" at bounding box center [266, 133] width 44 height 9
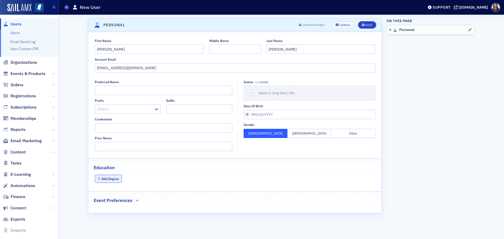
click at [117, 177] on button "Add Degree" at bounding box center [108, 179] width 27 height 8
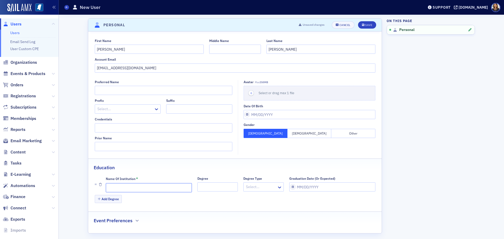
click at [135, 185] on input "Name of Institution *" at bounding box center [149, 187] width 86 height 9
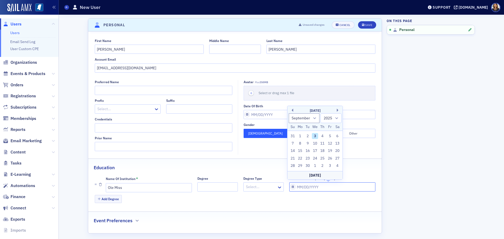
click at [294, 187] on input "Graduation Date (Or Expected)" at bounding box center [332, 187] width 86 height 9
click at [365, 29] on header "Personal Unsaved changes Cancel Save" at bounding box center [235, 25] width 294 height 13
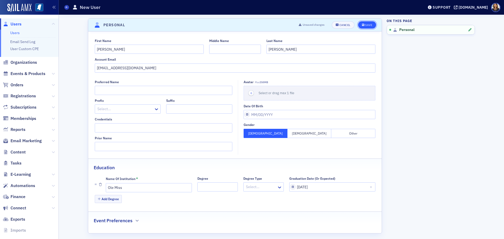
click at [368, 25] on div "Save" at bounding box center [368, 25] width 7 height 3
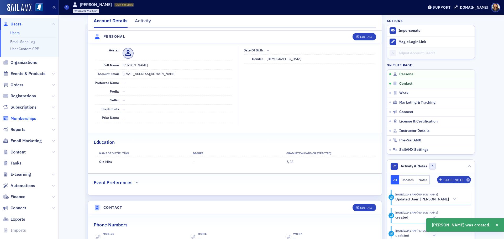
scroll to position [63, 0]
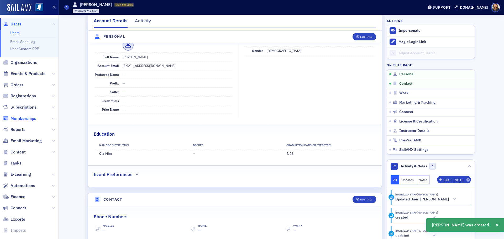
click at [20, 121] on span "Memberships" at bounding box center [24, 119] width 26 height 6
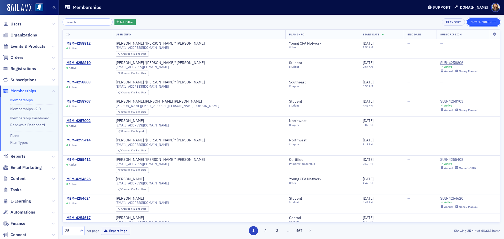
click at [477, 23] on button "New Membership" at bounding box center [484, 21] width 34 height 7
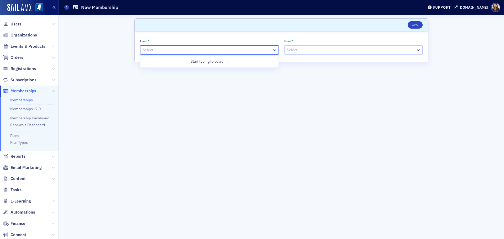
click at [179, 50] on div at bounding box center [206, 50] width 129 height 7
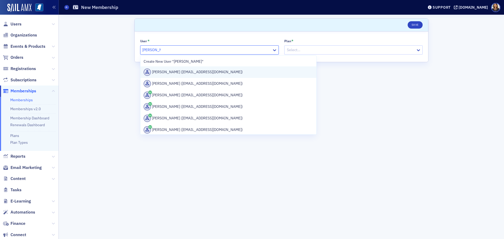
click at [180, 74] on div "[PERSON_NAME] ([EMAIL_ADDRESS][DOMAIN_NAME])" at bounding box center [229, 72] width 170 height 7
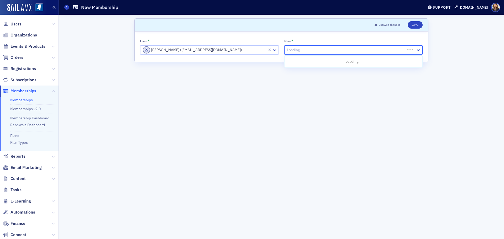
click at [313, 53] on div "Loading..." at bounding box center [345, 50] width 121 height 8
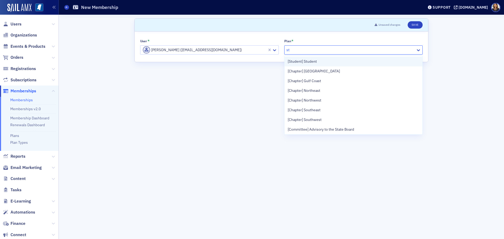
click at [306, 61] on span "[Student] Student" at bounding box center [302, 62] width 29 height 6
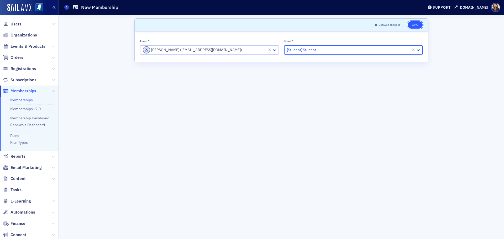
click at [414, 25] on button "Save" at bounding box center [415, 24] width 15 height 7
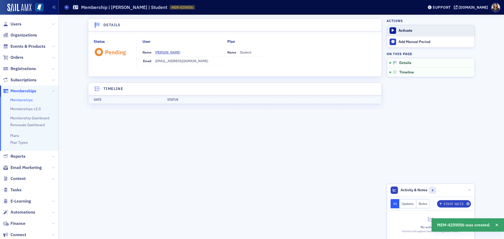
click at [404, 33] on button "Activate" at bounding box center [431, 30] width 88 height 11
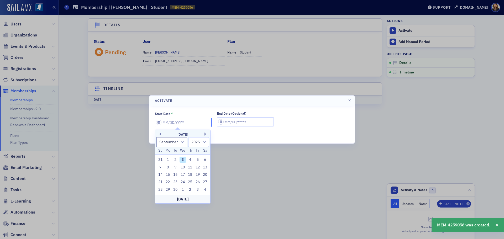
click at [199, 125] on input "Start Date *" at bounding box center [183, 122] width 57 height 9
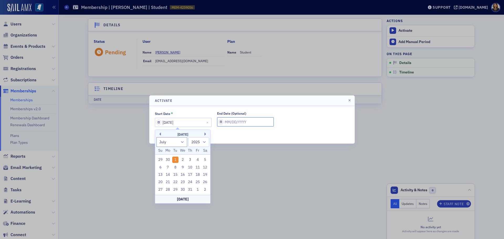
click at [235, 123] on input "End Date (Optional)" at bounding box center [245, 121] width 57 height 9
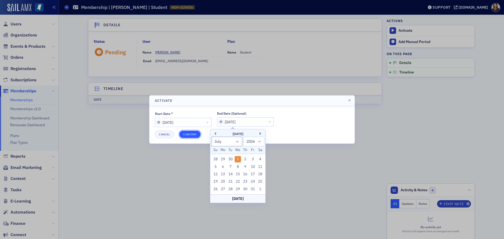
click at [190, 133] on button "Confirm" at bounding box center [189, 134] width 21 height 7
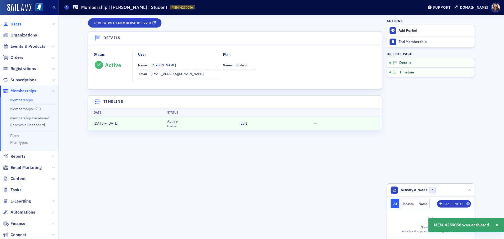
click at [16, 22] on span "Users" at bounding box center [16, 24] width 11 height 6
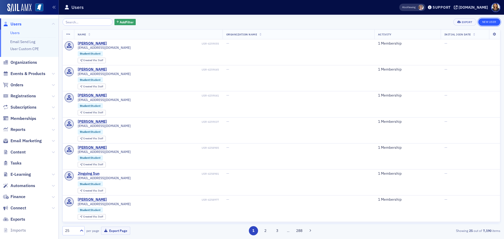
click at [489, 19] on link "New User" at bounding box center [490, 21] width 22 height 7
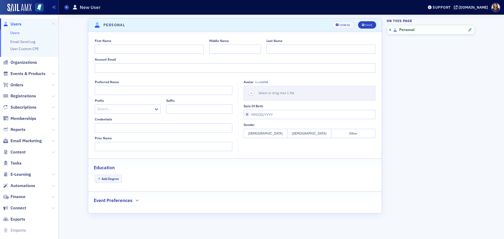
click at [148, 55] on div "First Name Middle Name Last Name Account Email" at bounding box center [235, 56] width 294 height 34
click at [147, 51] on input "First Name" at bounding box center [149, 49] width 109 height 9
click at [123, 69] on input "Account Email" at bounding box center [235, 68] width 281 height 9
click at [275, 136] on button "[DEMOGRAPHIC_DATA]" at bounding box center [266, 133] width 44 height 9
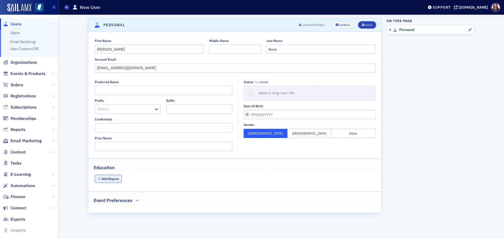
click at [110, 178] on button "Add Degree" at bounding box center [108, 179] width 27 height 8
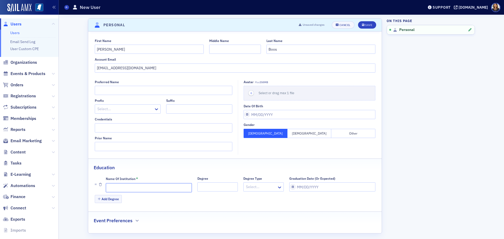
click at [132, 188] on input "Name of Institution *" at bounding box center [149, 187] width 86 height 9
click at [307, 187] on input "Graduation Date (Or Expected)" at bounding box center [332, 187] width 86 height 9
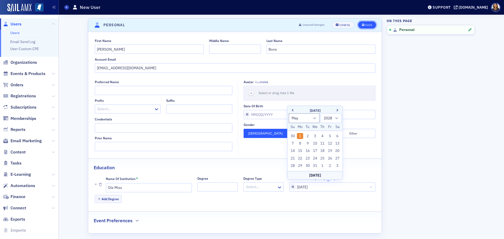
click at [366, 24] on div "Save" at bounding box center [368, 25] width 7 height 3
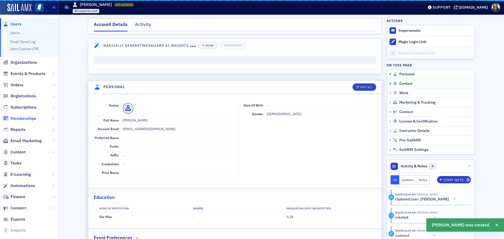
scroll to position [63, 0]
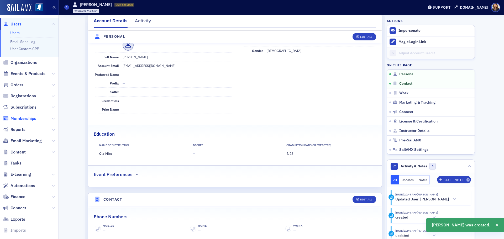
click at [22, 119] on span "Memberships" at bounding box center [24, 119] width 26 height 6
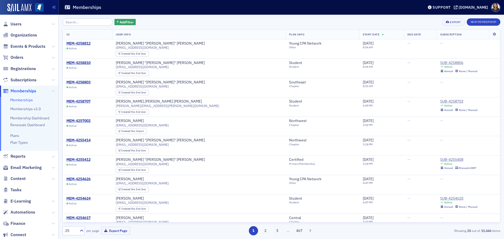
click at [476, 26] on div "Add Filter Export New Membership ID User Info Plan Info Start Date End Date Sub…" at bounding box center [282, 126] width 438 height 217
click at [478, 24] on button "New Membership" at bounding box center [484, 21] width 34 height 7
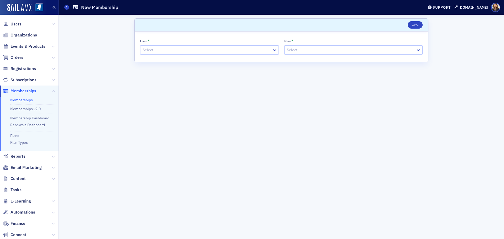
click at [173, 50] on div at bounding box center [206, 50] width 129 height 7
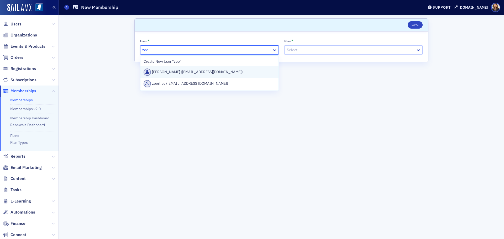
click at [175, 72] on div "[PERSON_NAME] ([EMAIL_ADDRESS][DOMAIN_NAME])" at bounding box center [210, 72] width 132 height 7
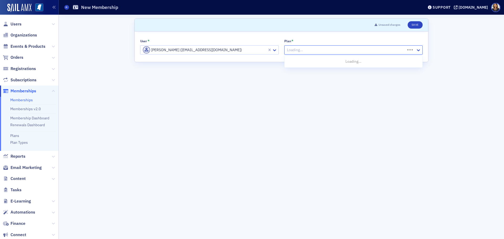
click at [323, 49] on div at bounding box center [346, 50] width 119 height 7
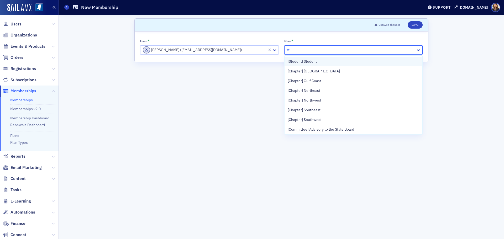
click at [306, 63] on span "[Student] Student" at bounding box center [302, 62] width 29 height 6
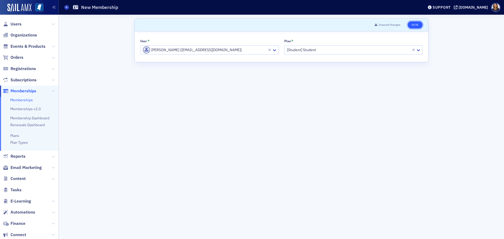
click at [414, 24] on button "Save" at bounding box center [415, 24] width 15 height 7
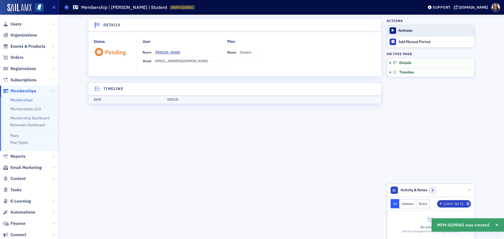
click at [407, 30] on div "Activate" at bounding box center [436, 30] width 74 height 5
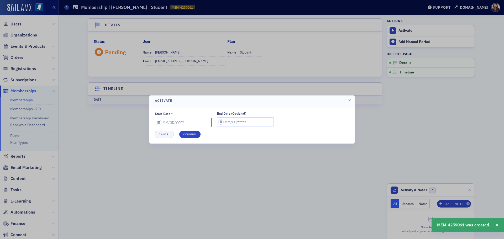
click at [185, 122] on input "Start Date *" at bounding box center [183, 122] width 57 height 9
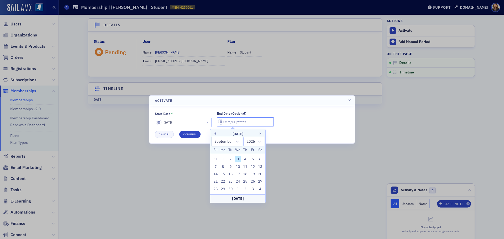
click at [227, 123] on input "End Date (Optional)" at bounding box center [245, 121] width 57 height 9
click at [193, 131] on button "Confirm" at bounding box center [189, 134] width 21 height 7
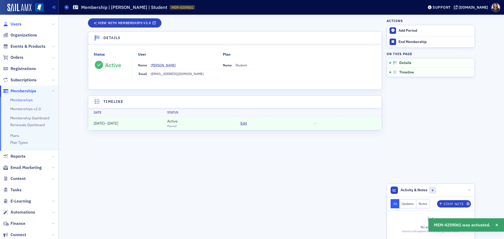
click at [17, 25] on span "Users" at bounding box center [16, 24] width 11 height 6
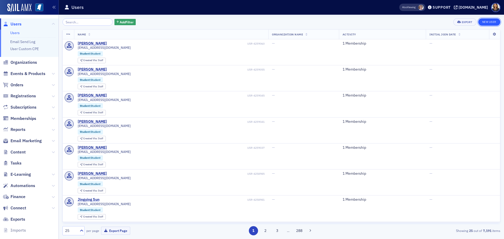
click at [488, 22] on link "New User" at bounding box center [490, 21] width 22 height 7
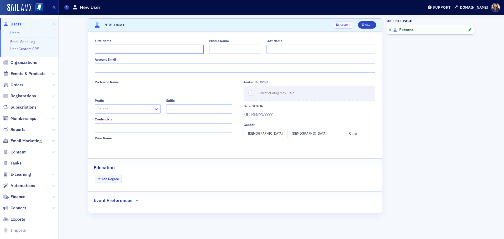
click at [135, 51] on input "First Name" at bounding box center [149, 49] width 109 height 9
click at [99, 48] on input "[PERSON_NAME]" at bounding box center [149, 49] width 109 height 9
click at [98, 49] on input "[PERSON_NAME]" at bounding box center [149, 49] width 109 height 9
click at [107, 63] on div "Account Email" at bounding box center [235, 65] width 281 height 15
click at [108, 68] on input "Account Email" at bounding box center [235, 68] width 281 height 9
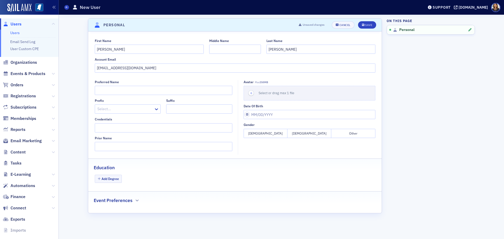
click at [302, 133] on button "[DEMOGRAPHIC_DATA]" at bounding box center [310, 133] width 44 height 9
click at [111, 181] on button "Add Degree" at bounding box center [108, 179] width 27 height 8
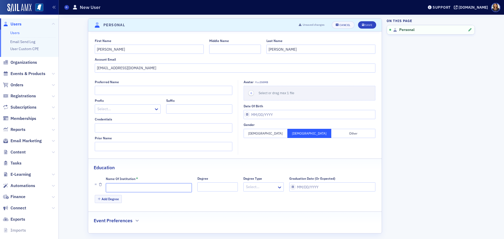
click at [120, 186] on input "Name of Institution *" at bounding box center [149, 187] width 86 height 9
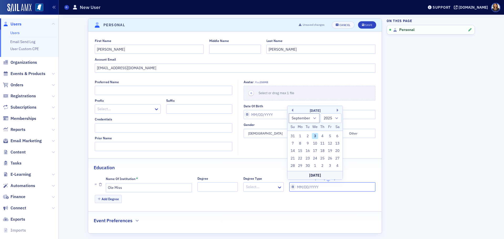
click at [296, 188] on input "Graduation Date (Or Expected)" at bounding box center [332, 187] width 86 height 9
click at [375, 24] on header "Personal Unsaved changes Cancel Save" at bounding box center [235, 25] width 294 height 13
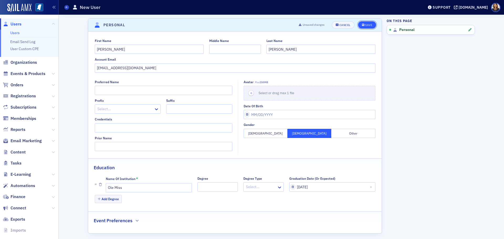
click at [366, 25] on div "Save" at bounding box center [368, 25] width 7 height 3
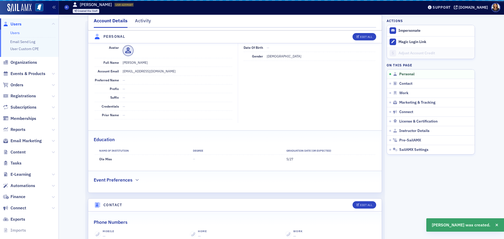
scroll to position [63, 0]
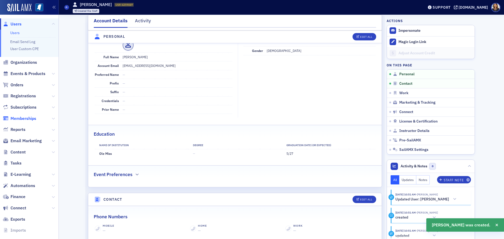
click at [24, 117] on span "Memberships" at bounding box center [24, 119] width 26 height 6
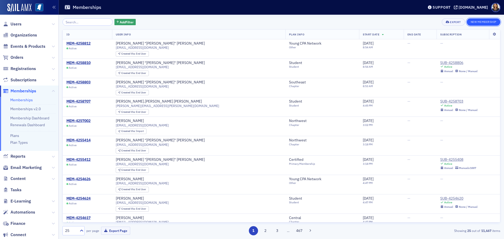
click at [486, 22] on button "New Membership" at bounding box center [484, 21] width 34 height 7
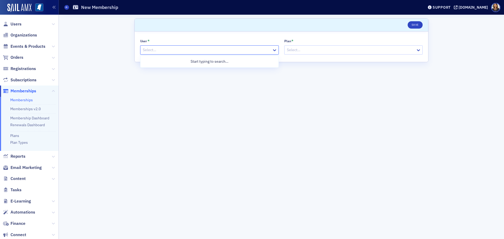
click at [163, 51] on div at bounding box center [206, 50] width 129 height 7
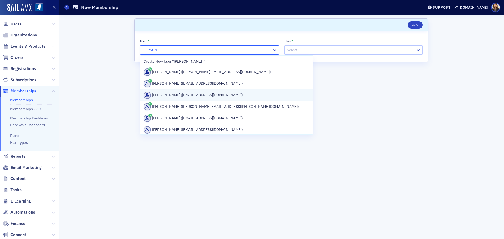
click at [180, 95] on div "[PERSON_NAME] ([EMAIL_ADDRESS][DOMAIN_NAME])" at bounding box center [227, 95] width 167 height 7
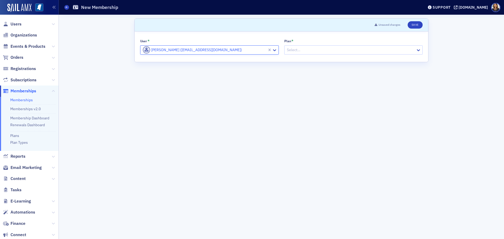
click at [307, 51] on div at bounding box center [351, 50] width 129 height 7
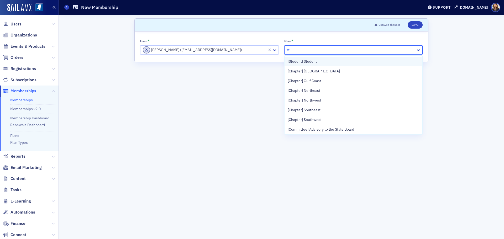
click at [308, 62] on span "[Student] Student" at bounding box center [302, 62] width 29 height 6
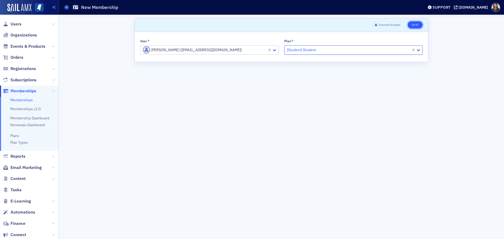
click at [416, 22] on button "Save" at bounding box center [415, 24] width 15 height 7
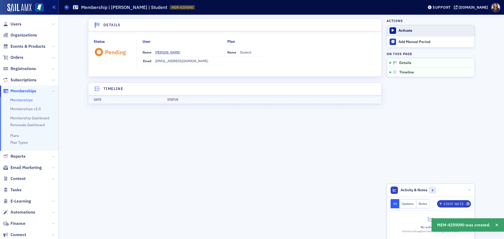
click at [406, 28] on button "Activate" at bounding box center [431, 30] width 88 height 11
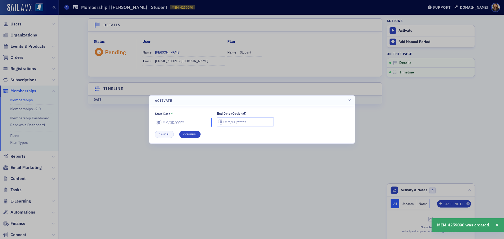
click at [180, 124] on input "Start Date *" at bounding box center [183, 122] width 57 height 9
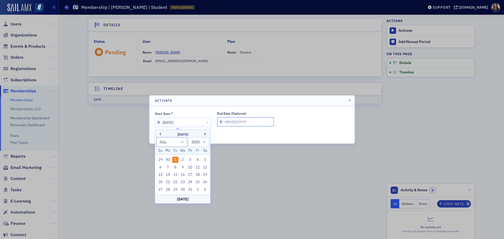
click at [233, 123] on input "End Date (Optional)" at bounding box center [245, 121] width 57 height 9
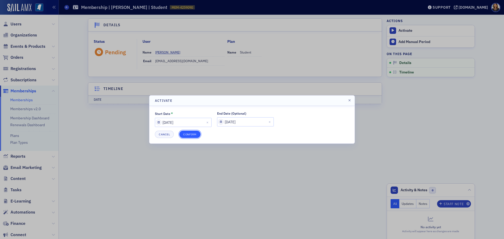
click at [194, 137] on button "Confirm" at bounding box center [189, 134] width 21 height 7
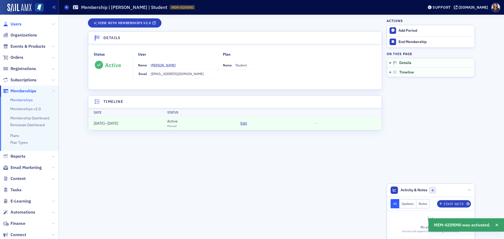
click at [11, 23] on span "Users" at bounding box center [16, 24] width 11 height 6
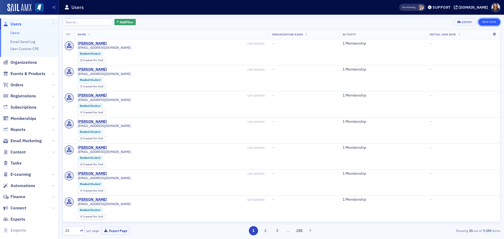
click at [491, 21] on link "New User" at bounding box center [490, 21] width 22 height 7
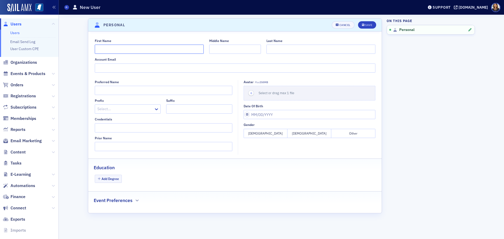
click at [129, 45] on input "First Name" at bounding box center [149, 49] width 109 height 9
click at [109, 67] on input "Account Email" at bounding box center [235, 68] width 281 height 9
click at [307, 133] on button "[DEMOGRAPHIC_DATA]" at bounding box center [310, 133] width 44 height 9
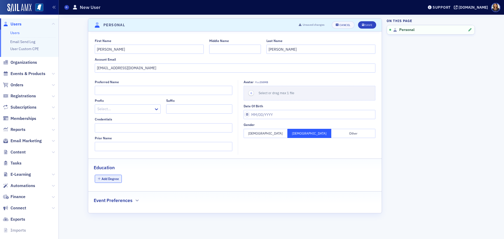
click at [112, 181] on button "Add Degree" at bounding box center [108, 179] width 27 height 8
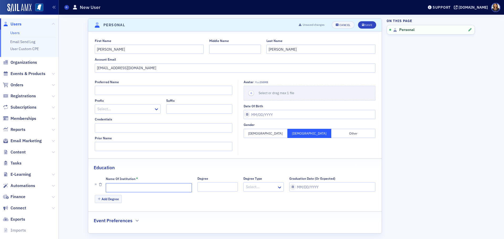
click at [119, 184] on input "Name of Institution *" at bounding box center [149, 187] width 86 height 9
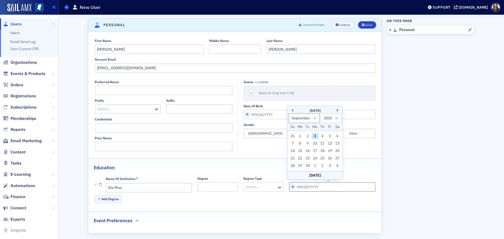
click at [313, 187] on input "Graduation Date (Or Expected)" at bounding box center [332, 187] width 86 height 9
click at [366, 25] on div "Save" at bounding box center [368, 25] width 7 height 3
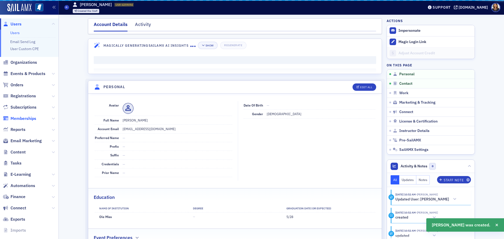
scroll to position [63, 0]
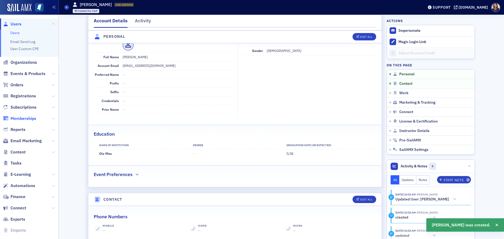
click at [21, 118] on span "Memberships" at bounding box center [24, 119] width 26 height 6
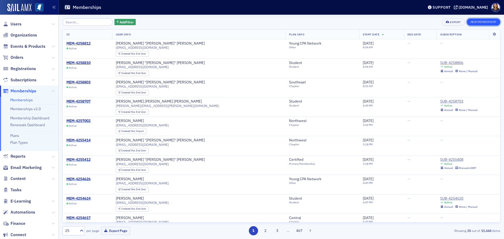
click at [476, 19] on button "New Membership" at bounding box center [484, 21] width 34 height 7
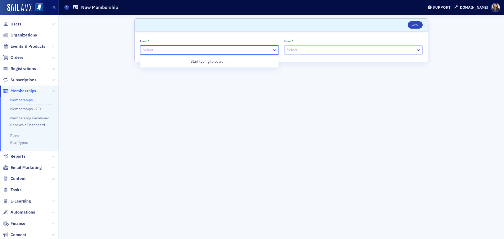
click at [154, 50] on div at bounding box center [206, 50] width 129 height 7
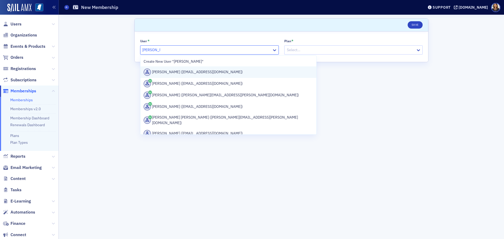
click at [174, 73] on div "[PERSON_NAME] ([EMAIL_ADDRESS][DOMAIN_NAME])" at bounding box center [229, 72] width 170 height 7
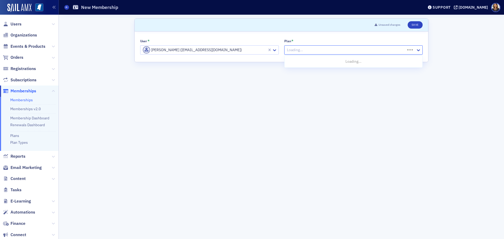
click at [324, 54] on div "Loading..." at bounding box center [354, 49] width 139 height 9
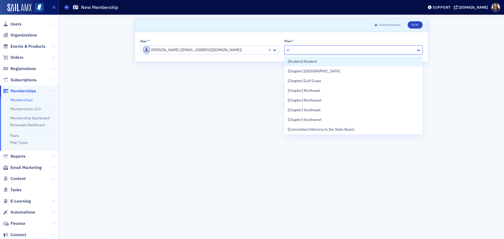
click at [316, 61] on span "[Student] Student" at bounding box center [302, 62] width 29 height 6
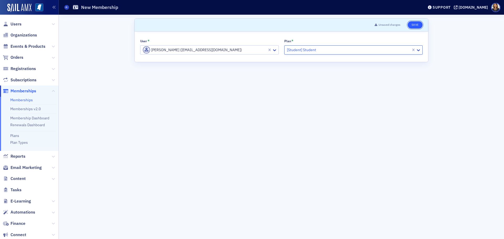
click at [415, 27] on button "Save" at bounding box center [415, 24] width 15 height 7
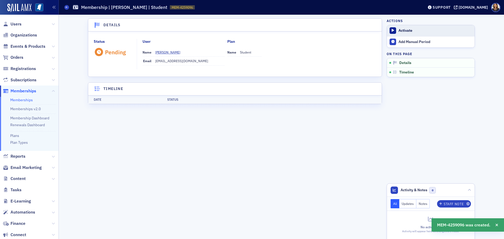
click at [406, 31] on div "Activate" at bounding box center [436, 30] width 74 height 5
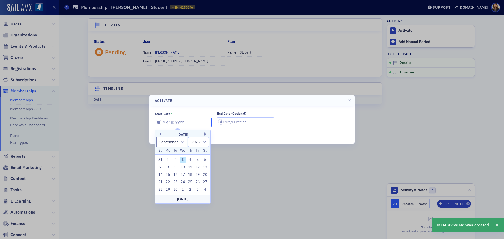
click at [185, 122] on input "Start Date *" at bounding box center [183, 122] width 57 height 9
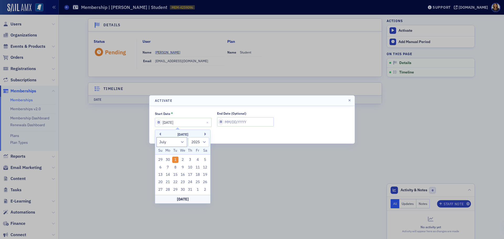
click at [227, 115] on div "End Date (Optional)" at bounding box center [231, 114] width 29 height 4
click at [227, 117] on input "End Date (Optional)" at bounding box center [245, 121] width 57 height 9
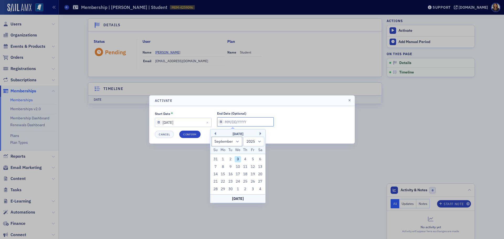
click at [229, 119] on input "End Date (Optional)" at bounding box center [245, 121] width 57 height 9
click at [194, 134] on button "Confirm" at bounding box center [189, 134] width 21 height 7
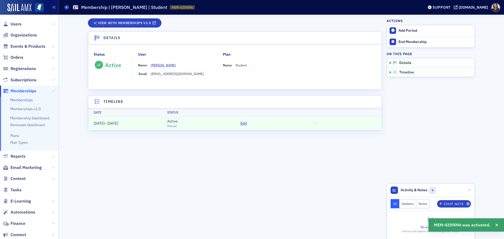
click at [19, 28] on span "Users" at bounding box center [29, 23] width 59 height 11
click at [19, 26] on span "Users" at bounding box center [16, 24] width 11 height 6
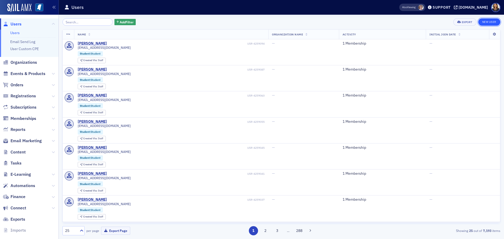
click at [494, 20] on link "New User" at bounding box center [490, 21] width 22 height 7
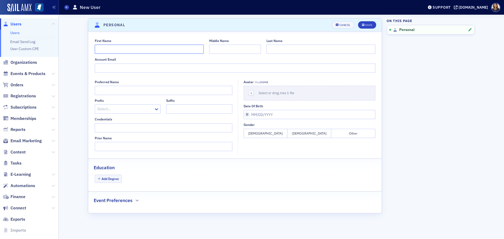
click at [118, 51] on input "First Name" at bounding box center [149, 49] width 109 height 9
click at [115, 72] on input "Account Email" at bounding box center [235, 68] width 281 height 9
click at [277, 133] on button "[DEMOGRAPHIC_DATA]" at bounding box center [266, 133] width 44 height 9
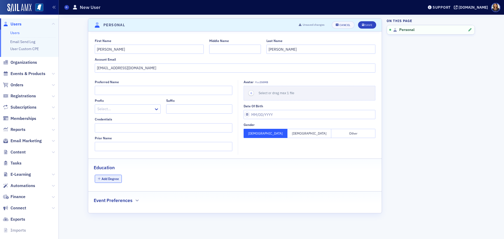
click at [113, 178] on button "Add Degree" at bounding box center [108, 179] width 27 height 8
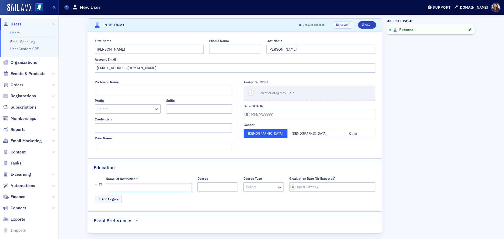
click at [138, 191] on input "Name of Institution *" at bounding box center [149, 187] width 86 height 9
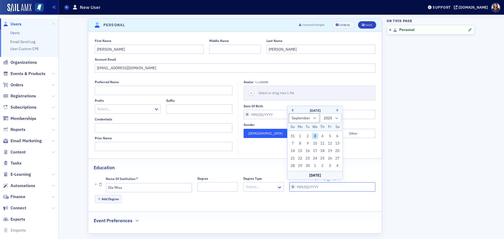
click at [305, 187] on input "Graduation Date (Or Expected)" at bounding box center [332, 187] width 86 height 9
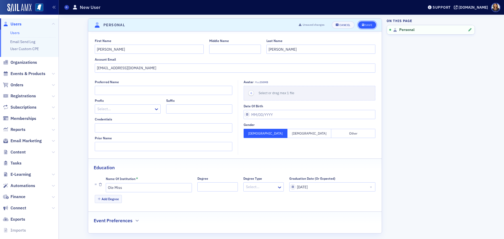
click at [368, 22] on button "Save" at bounding box center [367, 24] width 18 height 7
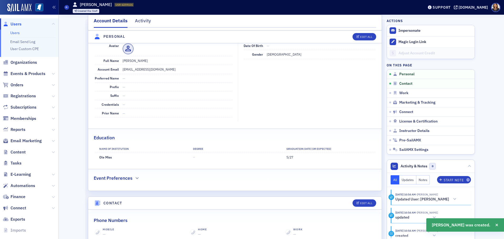
scroll to position [63, 0]
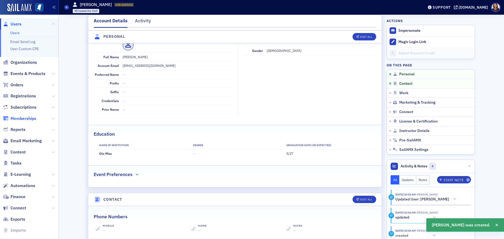
click at [28, 119] on span "Memberships" at bounding box center [24, 119] width 26 height 6
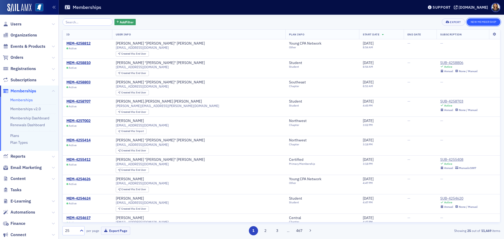
click at [478, 23] on button "New Membership" at bounding box center [484, 21] width 34 height 7
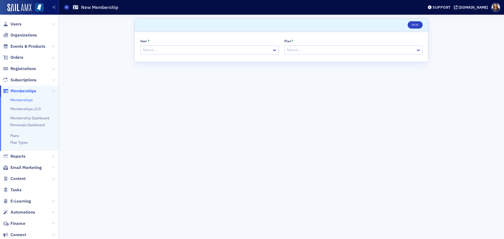
click at [173, 51] on div at bounding box center [206, 50] width 129 height 7
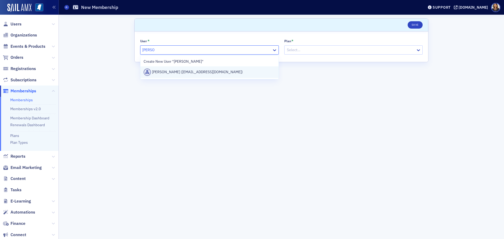
click at [183, 71] on div "[PERSON_NAME] ([EMAIL_ADDRESS][DOMAIN_NAME])" at bounding box center [210, 72] width 132 height 7
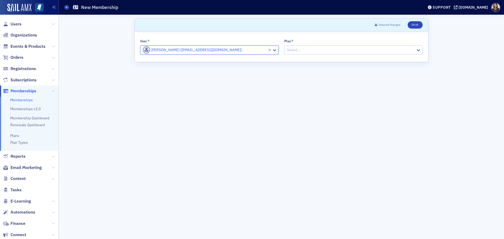
click at [317, 58] on div "User * option [PERSON_NAME] ([EMAIL_ADDRESS][DOMAIN_NAME]), selected. [PERSON_N…" at bounding box center [282, 47] width 294 height 30
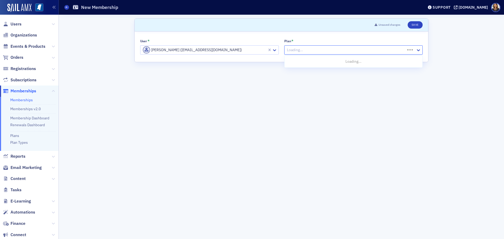
click at [317, 52] on div at bounding box center [346, 50] width 119 height 7
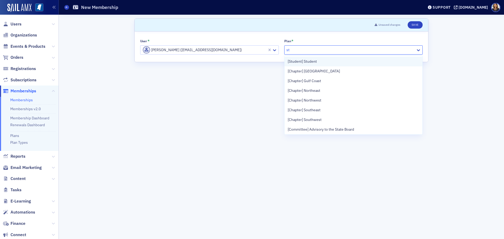
click at [308, 61] on span "[Student] Student" at bounding box center [302, 62] width 29 height 6
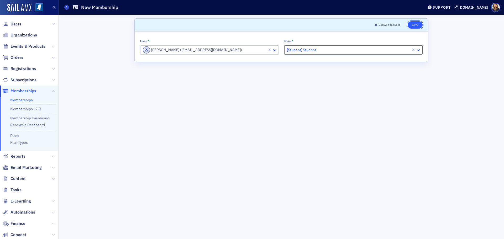
click at [413, 27] on button "Save" at bounding box center [415, 24] width 15 height 7
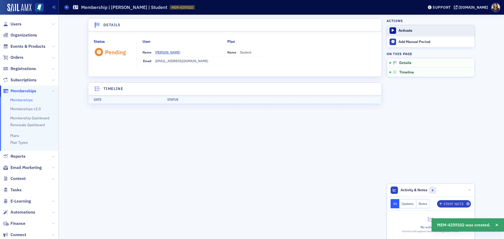
click at [407, 30] on div "Activate" at bounding box center [436, 30] width 74 height 5
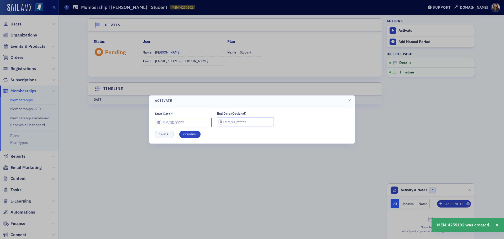
click at [198, 126] on input "Start Date *" at bounding box center [183, 122] width 57 height 9
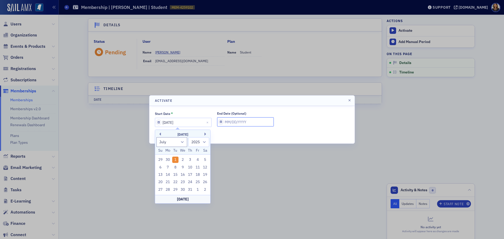
click at [232, 121] on input "End Date (Optional)" at bounding box center [245, 121] width 57 height 9
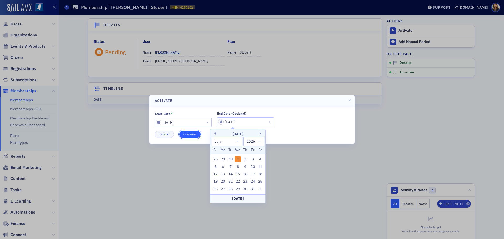
click at [193, 134] on button "Confirm" at bounding box center [189, 134] width 21 height 7
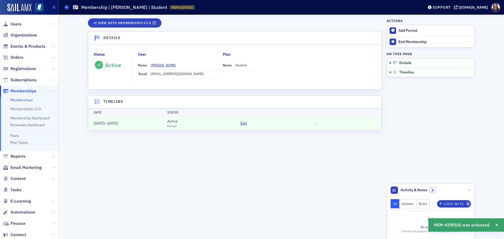
click at [11, 20] on span "Users" at bounding box center [29, 23] width 59 height 11
click at [15, 28] on span "Users" at bounding box center [29, 23] width 59 height 11
click at [17, 25] on span "Users" at bounding box center [16, 24] width 11 height 6
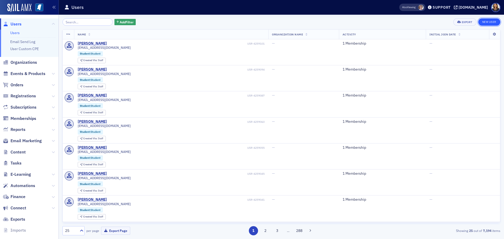
click at [490, 18] on link "New User" at bounding box center [490, 21] width 22 height 7
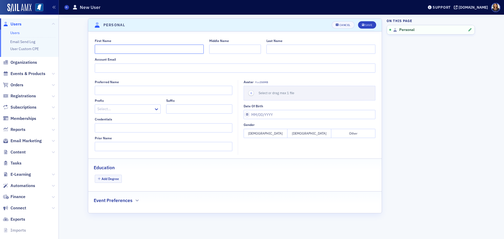
click at [116, 50] on input "First Name" at bounding box center [149, 49] width 109 height 9
click at [113, 69] on input "Account Email" at bounding box center [235, 68] width 281 height 9
click at [298, 131] on button "[DEMOGRAPHIC_DATA]" at bounding box center [310, 133] width 44 height 9
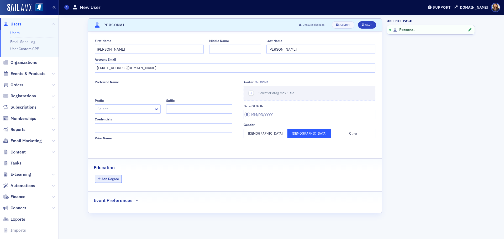
click at [103, 178] on button "Add Degree" at bounding box center [108, 179] width 27 height 8
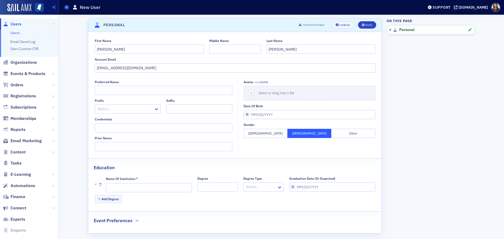
click at [124, 183] on div "Name of Institution *" at bounding box center [149, 185] width 86 height 16
click at [123, 190] on input "Name of Institution *" at bounding box center [149, 187] width 86 height 9
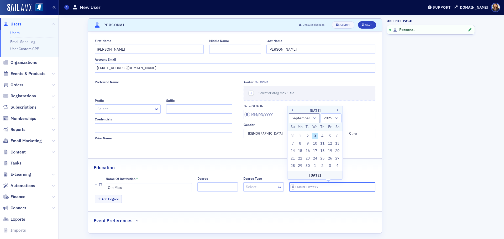
click at [301, 188] on input "Graduation Date (Or Expected)" at bounding box center [332, 187] width 86 height 9
click at [373, 28] on button "Save" at bounding box center [367, 24] width 18 height 7
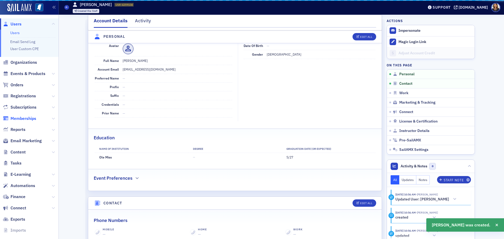
scroll to position [63, 0]
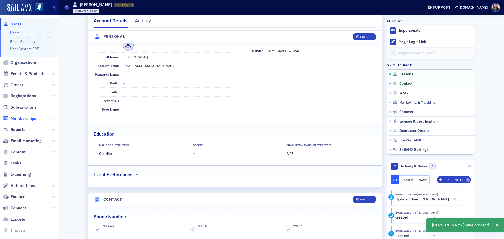
click at [22, 119] on span "Memberships" at bounding box center [24, 119] width 26 height 6
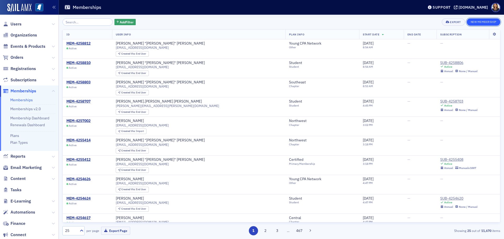
click at [490, 24] on button "New Membership" at bounding box center [484, 21] width 34 height 7
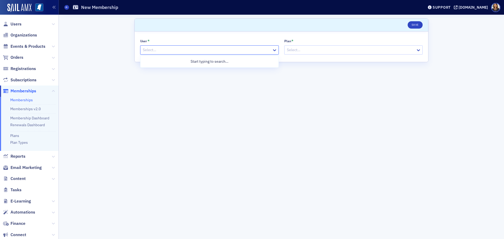
click at [198, 49] on div at bounding box center [206, 50] width 129 height 7
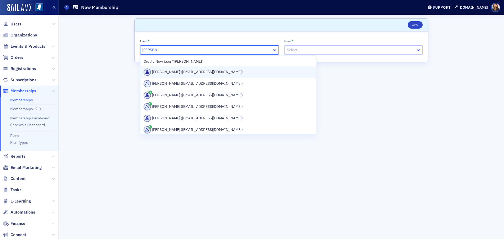
click at [177, 70] on div "[PERSON_NAME] ([EMAIL_ADDRESS][DOMAIN_NAME])" at bounding box center [229, 72] width 170 height 7
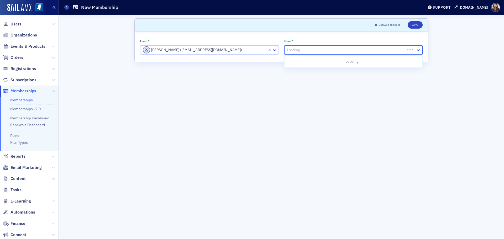
click at [306, 50] on div at bounding box center [346, 50] width 119 height 7
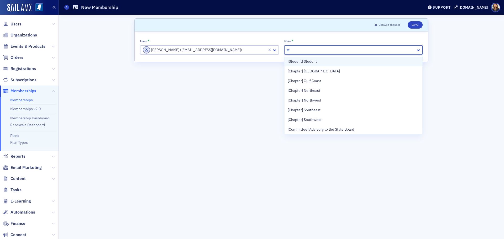
click at [304, 60] on span "[Student] Student" at bounding box center [302, 62] width 29 height 6
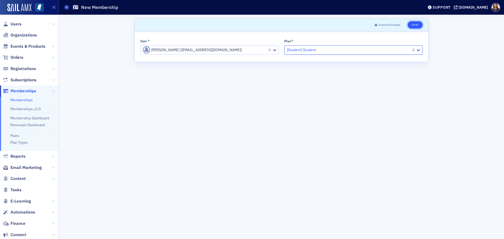
click at [416, 27] on button "Save" at bounding box center [415, 24] width 15 height 7
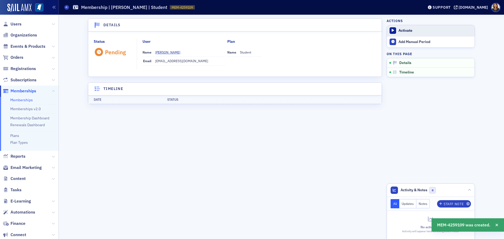
click at [403, 33] on div "Activate" at bounding box center [436, 30] width 74 height 5
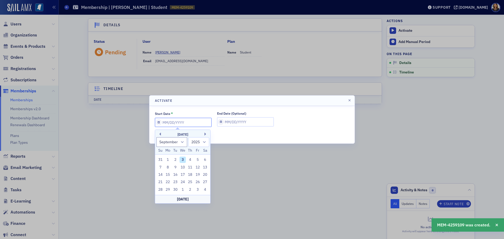
click at [187, 121] on input "Start Date *" at bounding box center [183, 122] width 57 height 9
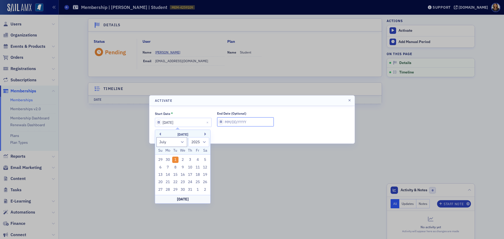
click at [225, 121] on input "End Date (Optional)" at bounding box center [245, 121] width 57 height 9
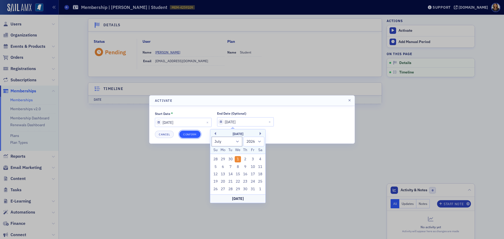
click at [192, 136] on button "Confirm" at bounding box center [189, 134] width 21 height 7
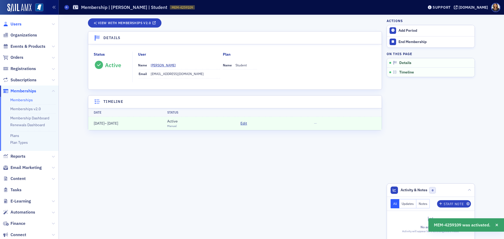
click at [13, 24] on span "Users" at bounding box center [16, 24] width 11 height 6
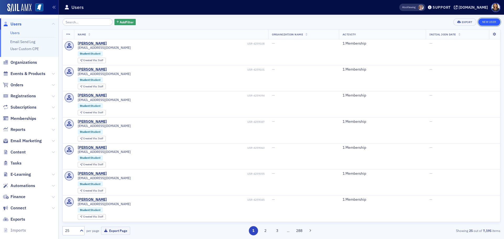
click at [482, 21] on link "New User" at bounding box center [490, 21] width 22 height 7
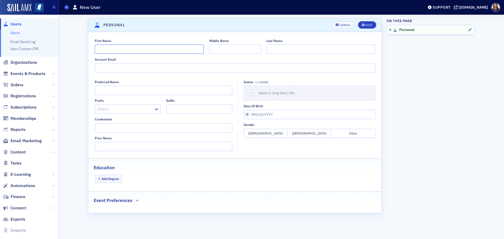
click at [111, 50] on input "First Name" at bounding box center [149, 49] width 109 height 9
click at [116, 71] on input "Account Email" at bounding box center [235, 68] width 281 height 9
click at [304, 135] on button "[DEMOGRAPHIC_DATA]" at bounding box center [310, 133] width 44 height 9
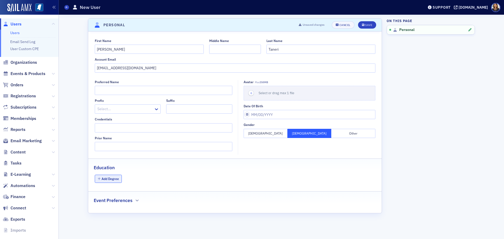
click at [115, 182] on button "Add Degree" at bounding box center [108, 179] width 27 height 8
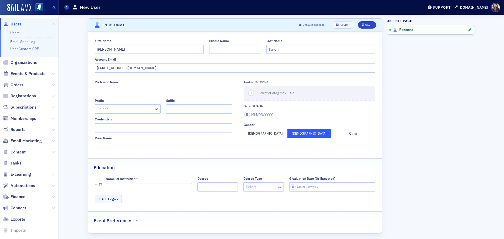
click at [117, 183] on input "Name of Institution *" at bounding box center [149, 187] width 86 height 9
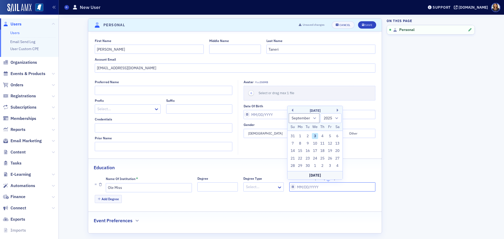
click at [305, 188] on input "Graduation Date (Or Expected)" at bounding box center [332, 187] width 86 height 9
click at [367, 25] on div "Save" at bounding box center [368, 25] width 7 height 3
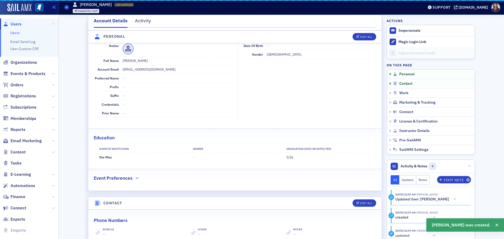
scroll to position [63, 0]
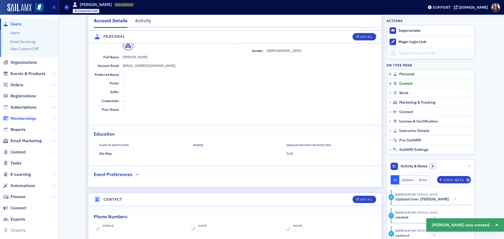
click at [21, 118] on span "Memberships" at bounding box center [24, 119] width 26 height 6
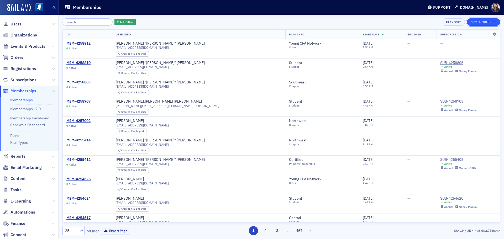
click at [479, 22] on button "New Membership" at bounding box center [484, 21] width 34 height 7
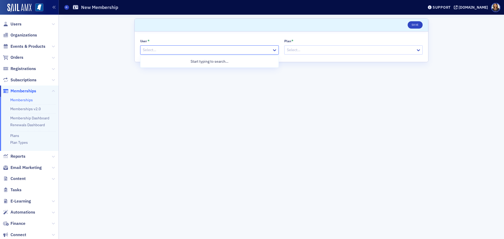
click at [167, 51] on div at bounding box center [206, 50] width 129 height 7
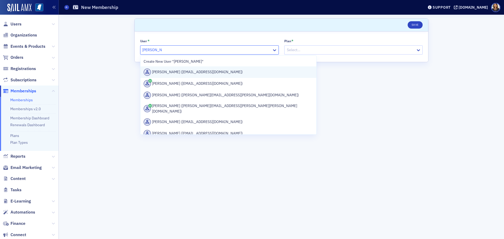
click at [184, 72] on div "[PERSON_NAME] ([EMAIL_ADDRESS][DOMAIN_NAME])" at bounding box center [229, 72] width 170 height 7
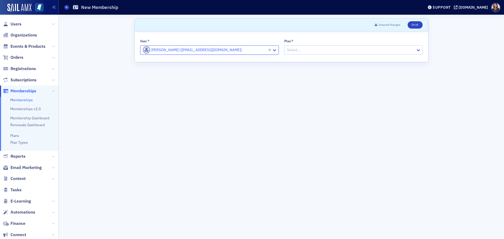
click at [365, 50] on div at bounding box center [351, 50] width 129 height 7
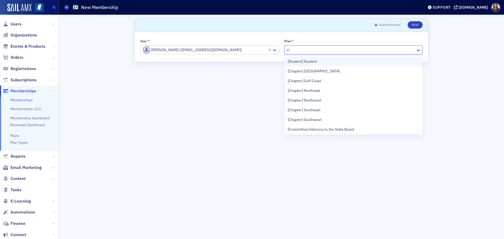
click at [312, 60] on span "[Student] Student" at bounding box center [302, 62] width 29 height 6
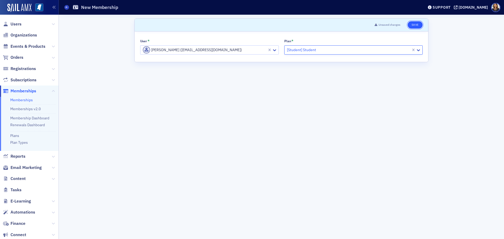
click at [417, 26] on button "Save" at bounding box center [415, 24] width 15 height 7
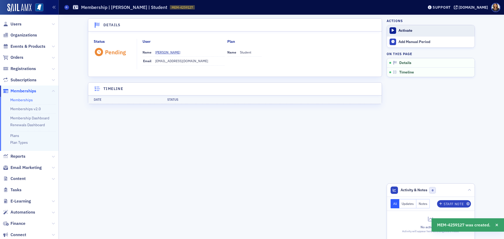
click at [411, 29] on div "Activate" at bounding box center [436, 30] width 74 height 5
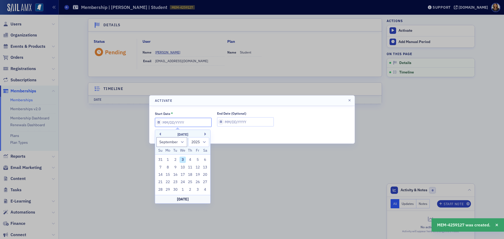
click at [176, 123] on input "Start Date *" at bounding box center [183, 122] width 57 height 9
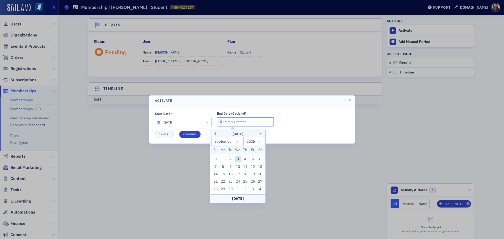
click at [227, 123] on input "End Date (Optional)" at bounding box center [245, 121] width 57 height 9
click at [195, 134] on button "Confirm" at bounding box center [189, 134] width 21 height 7
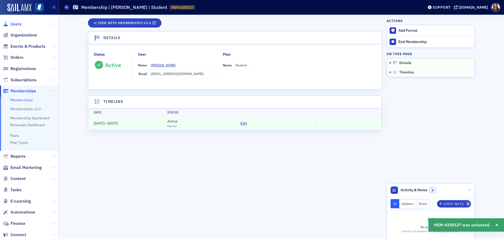
click at [14, 22] on span "Users" at bounding box center [16, 24] width 11 height 6
